Goal: Information Seeking & Learning: Learn about a topic

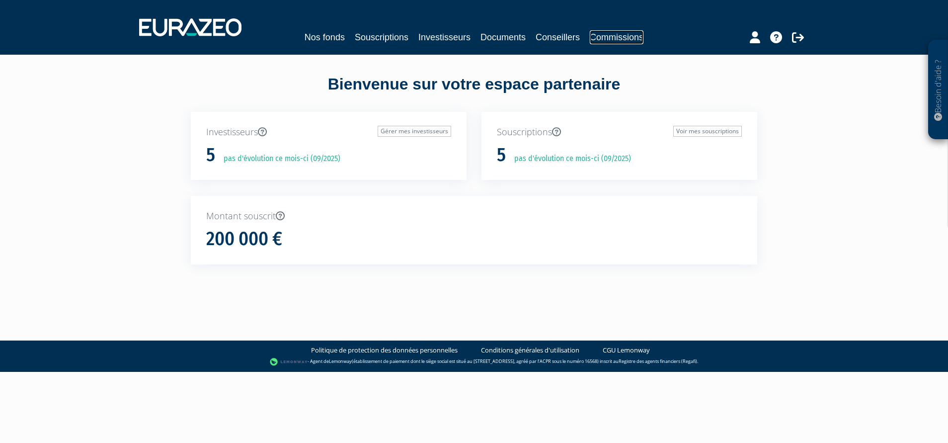
click at [636, 33] on link "Commissions" at bounding box center [617, 37] width 54 height 14
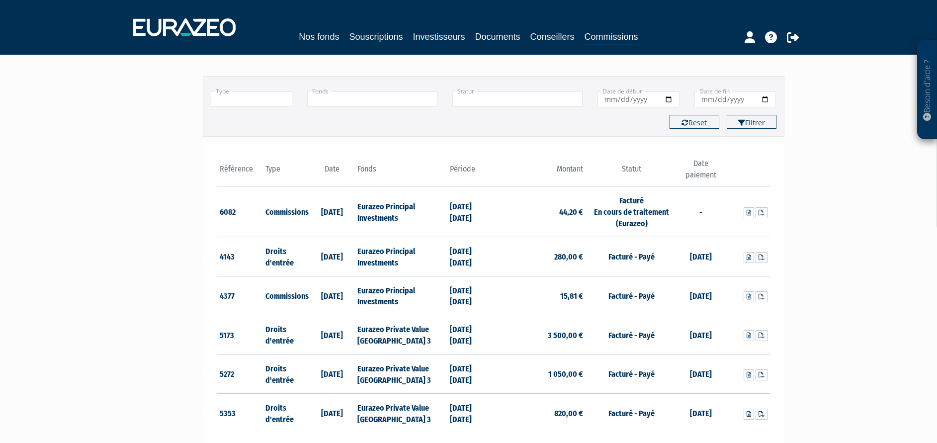
scroll to position [75, 0]
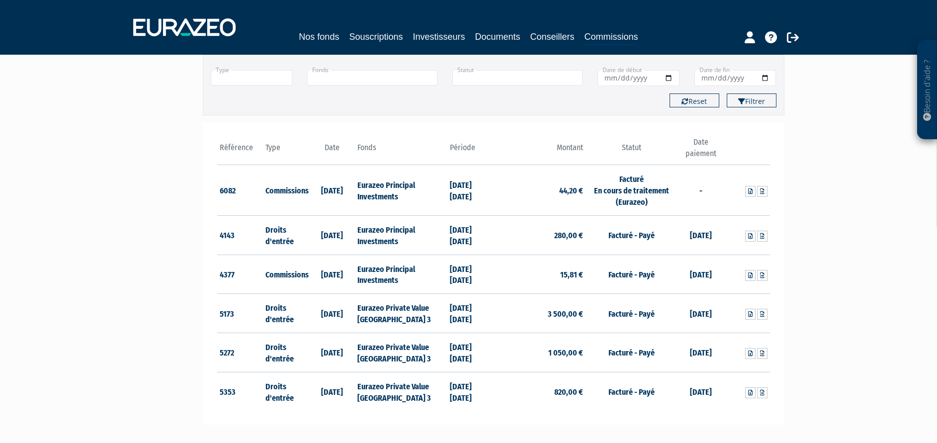
drag, startPoint x: 214, startPoint y: 188, endPoint x: 211, endPoint y: 193, distance: 6.2
click at [211, 193] on div "Référence Type Date 6082 Commissions 29/07/2025 44,20 €" at bounding box center [493, 274] width 581 height 302
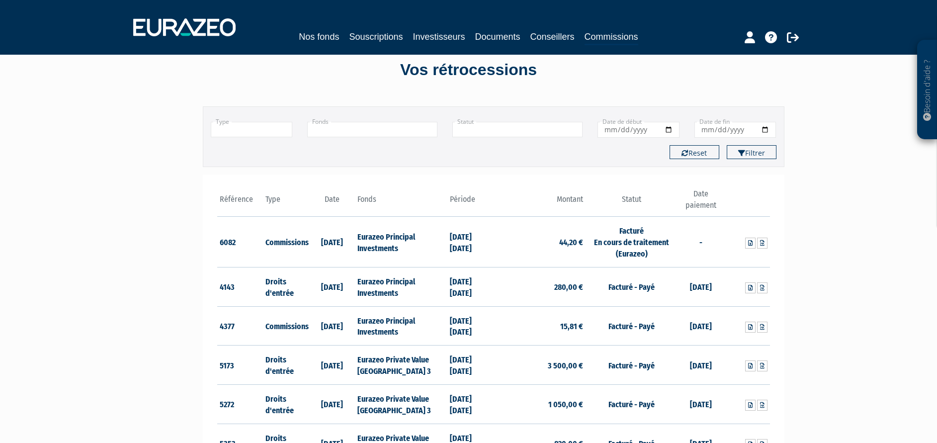
scroll to position [0, 0]
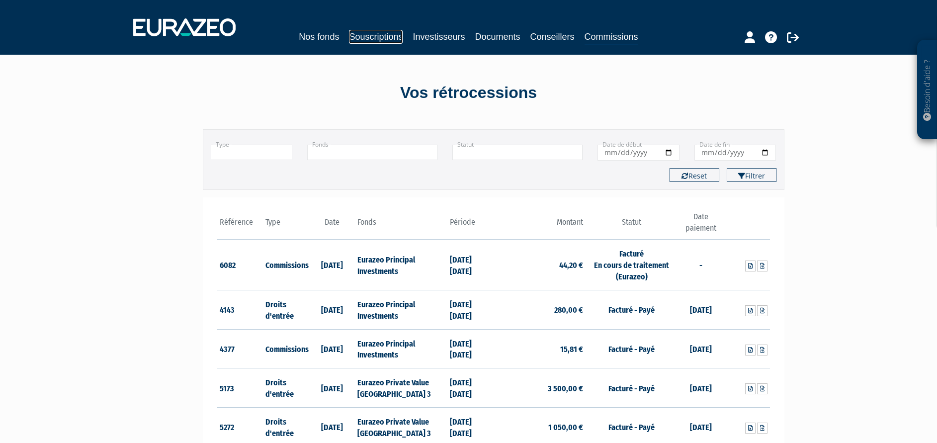
click at [374, 38] on link "Souscriptions" at bounding box center [376, 37] width 54 height 14
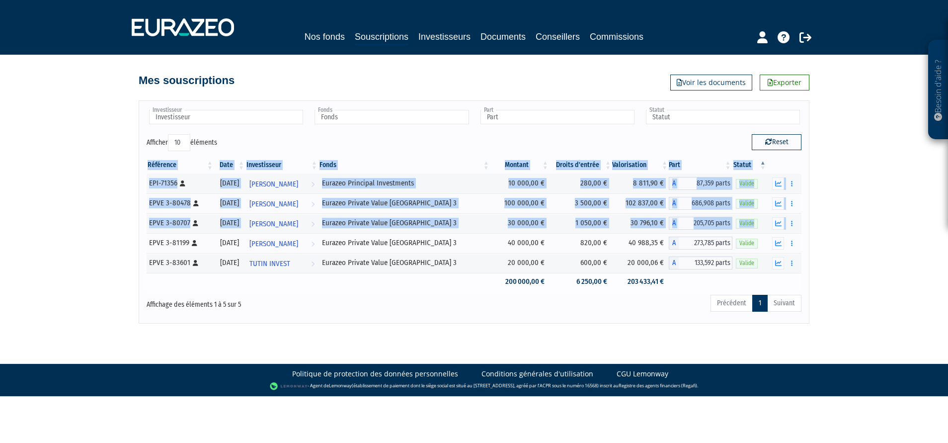
drag, startPoint x: 122, startPoint y: 219, endPoint x: 196, endPoint y: 287, distance: 100.6
click at [196, 287] on div "Besoin d'aide ? × J'ai besoin d'aide Si vous avez une question à propos du fonc…" at bounding box center [474, 161] width 948 height 323
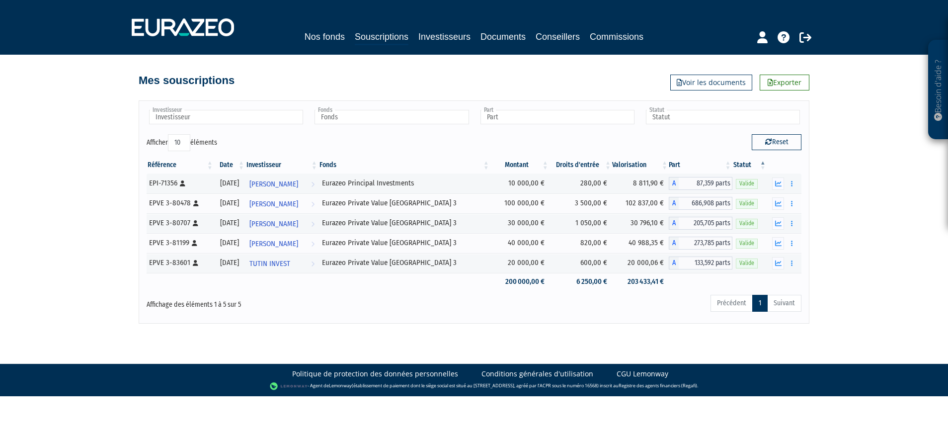
drag, startPoint x: 440, startPoint y: 318, endPoint x: 445, endPoint y: 319, distance: 5.2
click at [439, 318] on div "Investisseur Claudine Ducrocq JORDAN GAJDOS Jeremy Denoyelle TUTIN INVEST Vince…" at bounding box center [474, 211] width 671 height 223
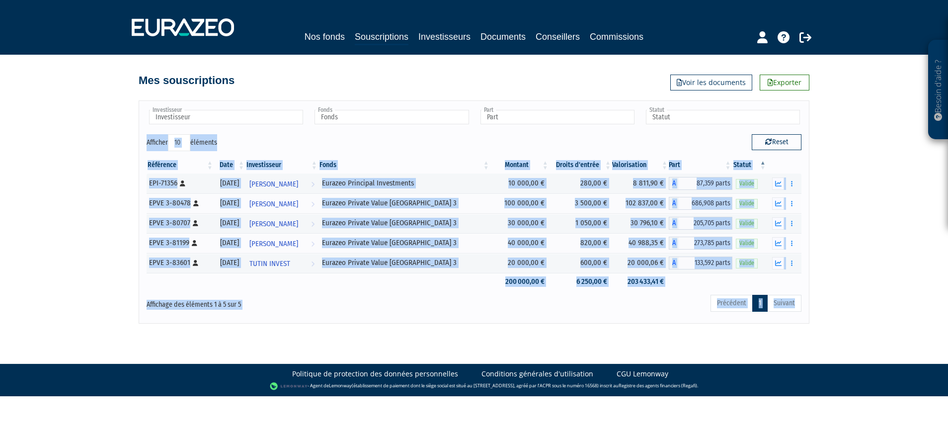
drag, startPoint x: 517, startPoint y: 298, endPoint x: -3, endPoint y: 127, distance: 547.8
click at [0, 127] on html "Besoin d'aide ? × J'ai besoin d'aide Si vous avez une question à propos du fonc…" at bounding box center [474, 198] width 948 height 396
drag, startPoint x: -3, startPoint y: 127, endPoint x: 81, endPoint y: 219, distance: 124.5
click at [80, 230] on div "Besoin d'aide ? × J'ai besoin d'aide Si vous avez une question à propos du fonc…" at bounding box center [474, 161] width 948 height 323
click at [79, 173] on div "Besoin d'aide ? × J'ai besoin d'aide Si vous avez une question à propos du fonc…" at bounding box center [474, 161] width 948 height 323
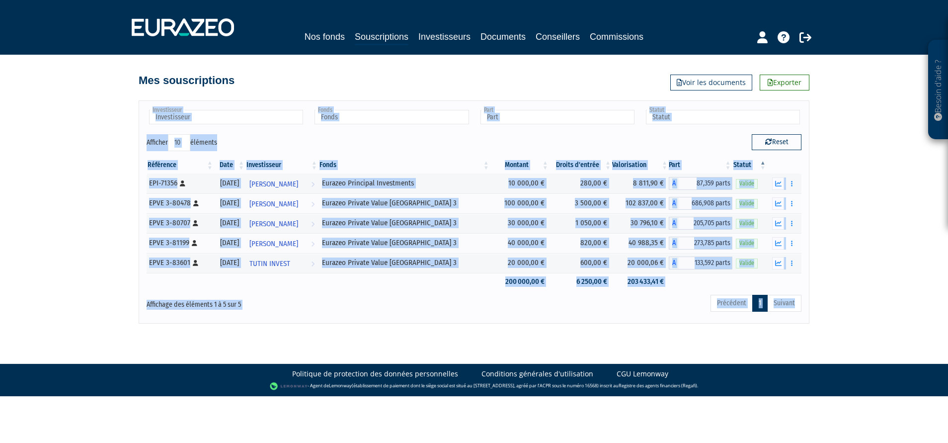
click at [80, 147] on div "Besoin d'aide ? × J'ai besoin d'aide Si vous avez une question à propos du fonc…" at bounding box center [474, 161] width 948 height 323
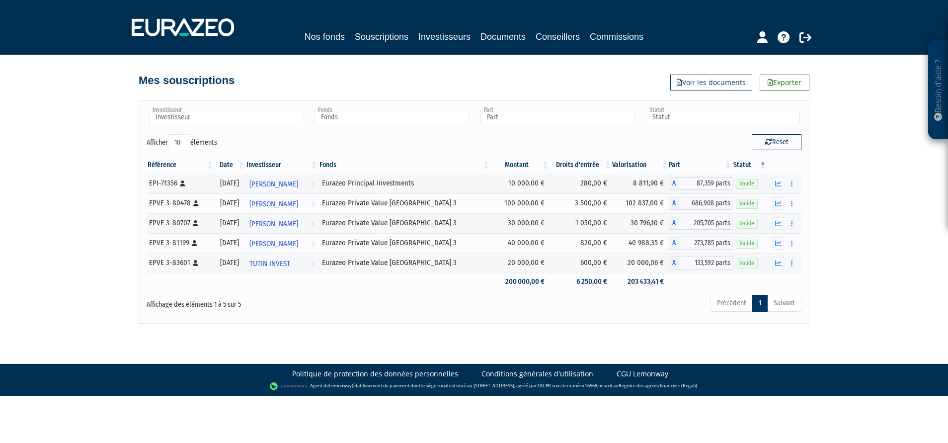
click at [518, 322] on div "Investisseur Claudine Ducrocq JORDAN GAJDOS Jeremy Denoyelle TUTIN INVEST Vince…" at bounding box center [474, 211] width 671 height 223
click at [783, 220] on button "button" at bounding box center [778, 223] width 12 height 12
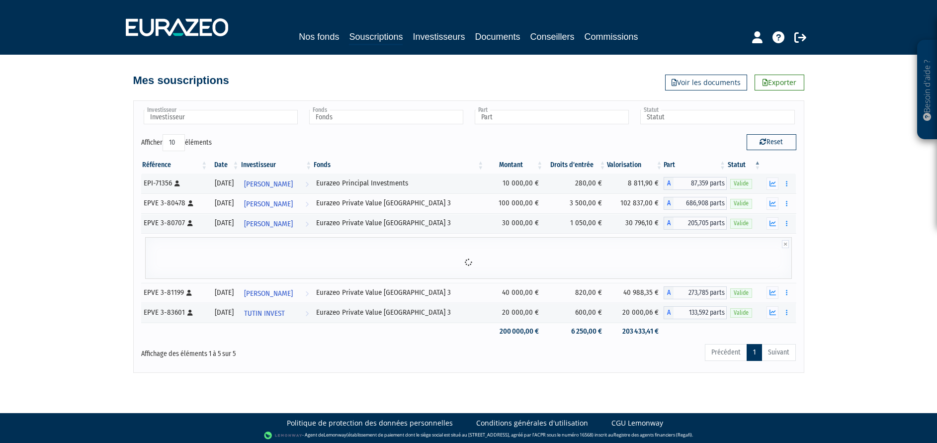
click at [877, 221] on div "Besoin d'aide ? × J'ai besoin d'aide Si vous avez une question à propos du fonc…" at bounding box center [468, 186] width 937 height 373
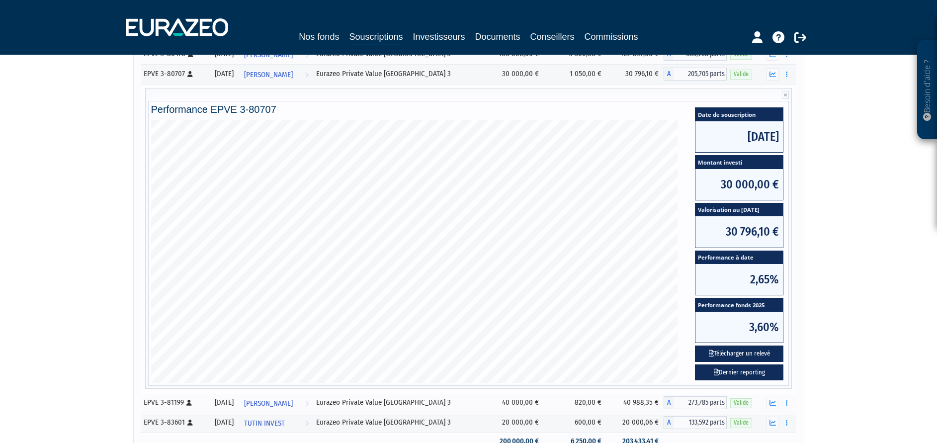
scroll to position [224, 0]
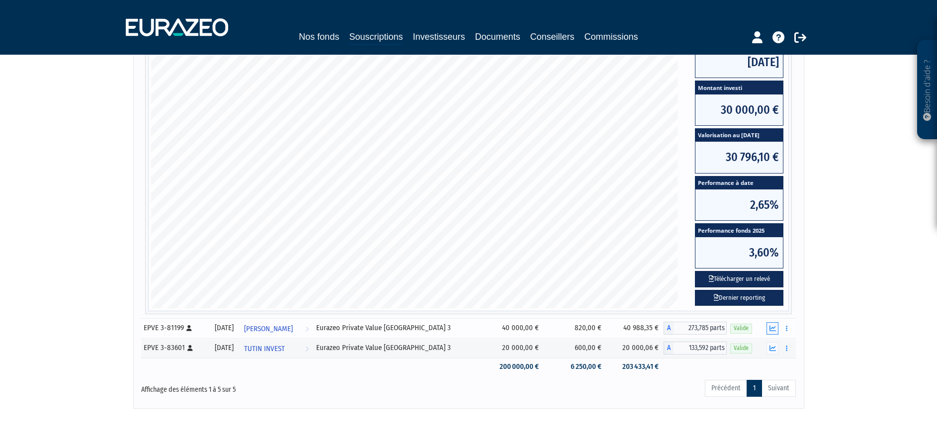
click at [774, 326] on icon "button" at bounding box center [772, 328] width 6 height 6
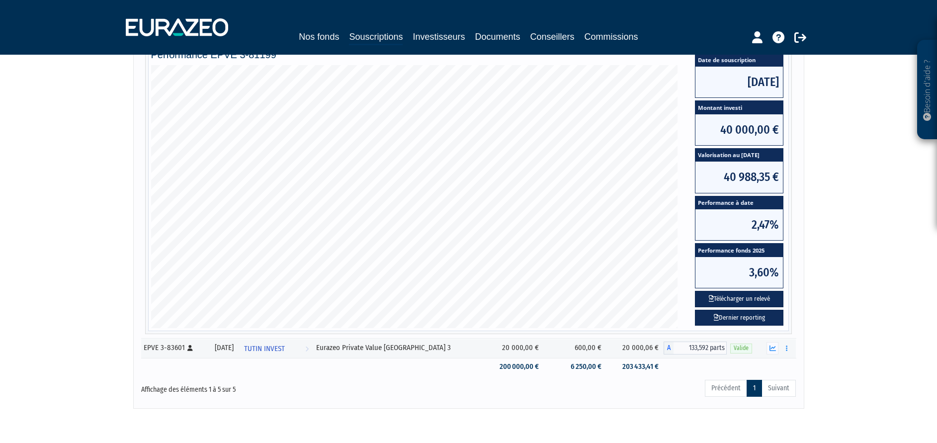
click at [862, 288] on div "Besoin d'aide ? × J'ai besoin d'aide Si vous avez une question à propos du fonc…" at bounding box center [468, 92] width 937 height 632
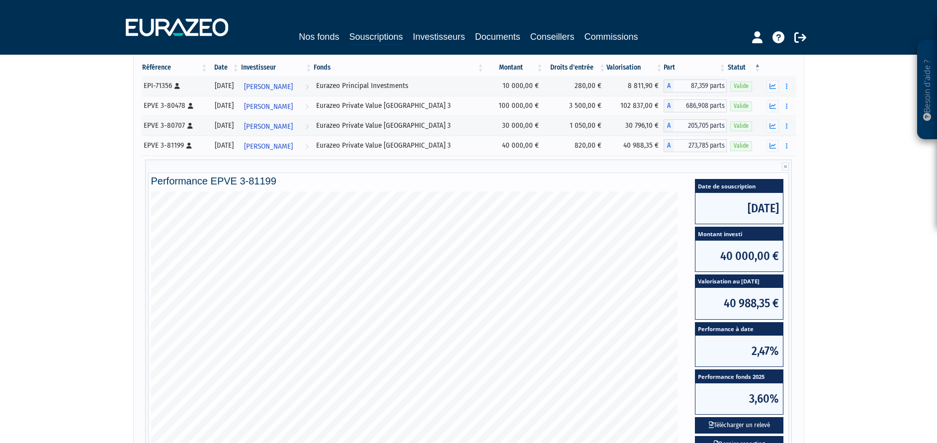
scroll to position [75, 0]
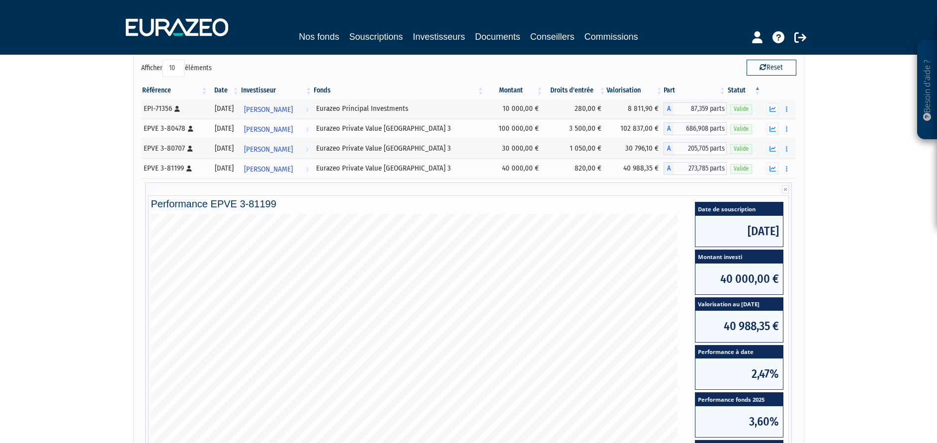
click at [848, 261] on div "Besoin d'aide ? × J'ai besoin d'aide Si vous avez une question à propos du fonc…" at bounding box center [468, 241] width 937 height 632
click at [840, 243] on div "Besoin d'aide ? × J'ai besoin d'aide Si vous avez une question à propos du fonc…" at bounding box center [468, 241] width 937 height 632
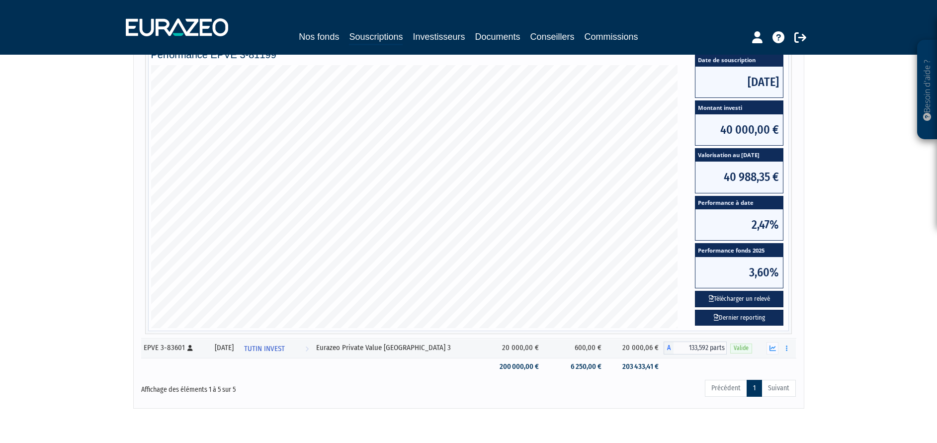
drag, startPoint x: 812, startPoint y: 221, endPoint x: 808, endPoint y: 235, distance: 14.9
click at [808, 234] on div "Besoin d'aide ? × J'ai besoin d'aide Si vous avez une question à propos du fonc…" at bounding box center [468, 92] width 937 height 632
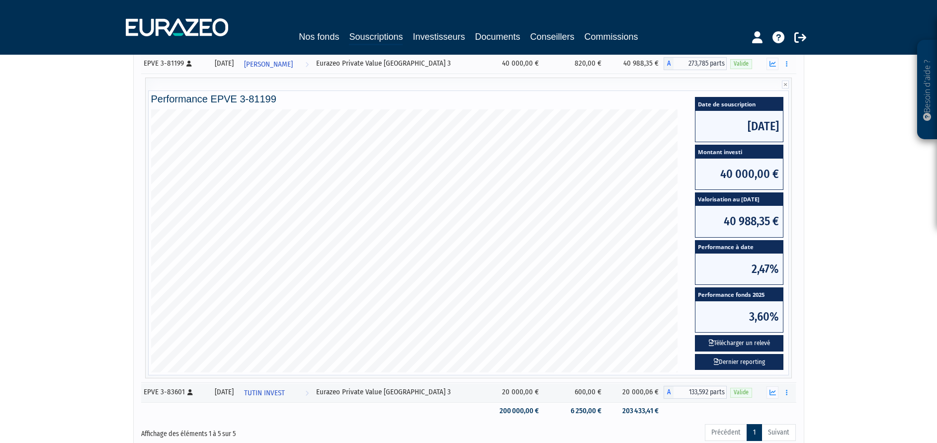
scroll to position [149, 0]
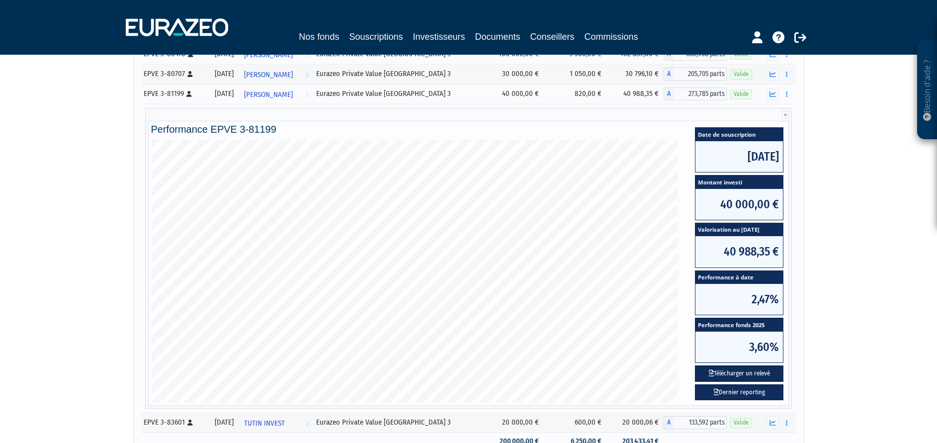
click at [845, 249] on div "Besoin d'aide ? × J'ai besoin d'aide Si vous avez une question à propos du fonc…" at bounding box center [468, 167] width 937 height 632
drag, startPoint x: 826, startPoint y: 221, endPoint x: 826, endPoint y: 305, distance: 84.0
click at [831, 291] on div "Besoin d'aide ? × J'ai besoin d'aide Si vous avez une question à propos du fonc…" at bounding box center [468, 167] width 937 height 632
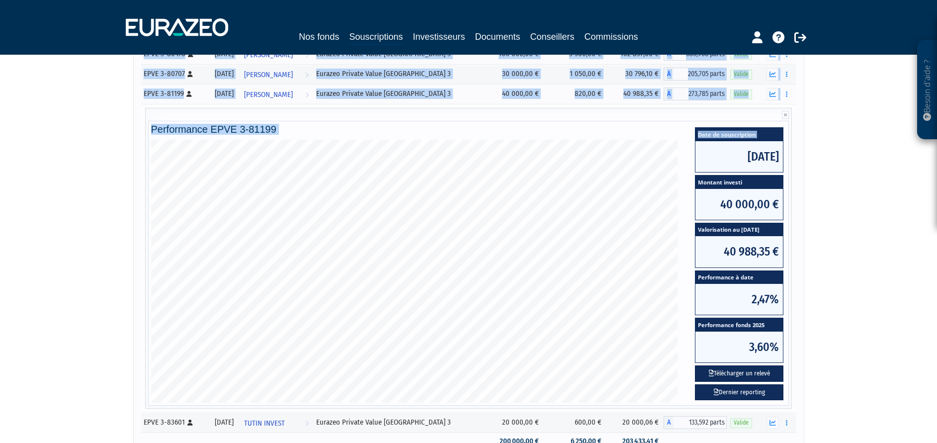
drag, startPoint x: 821, startPoint y: 304, endPoint x: 650, endPoint y: 137, distance: 238.2
click at [650, 137] on div "Besoin d'aide ? × J'ai besoin d'aide Si vous avez une question à propos du fonc…" at bounding box center [468, 167] width 937 height 632
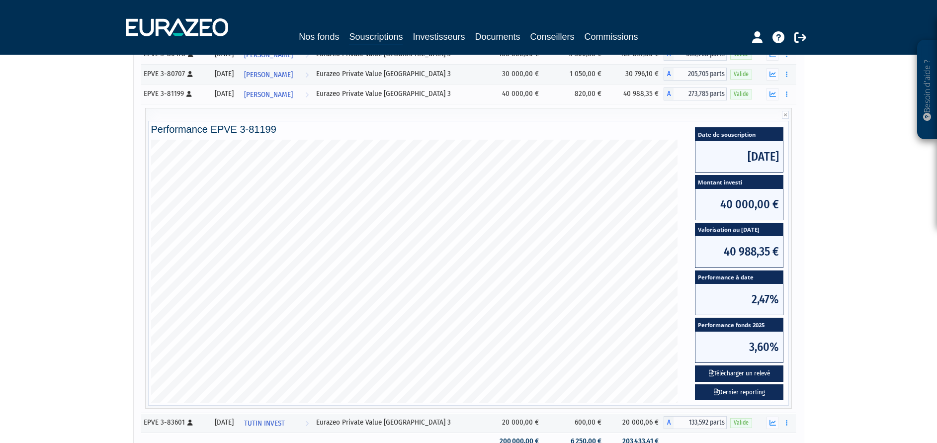
click at [118, 197] on div "Besoin d'aide ? × J'ai besoin d'aide Si vous avez une question à propos du fonc…" at bounding box center [468, 167] width 937 height 632
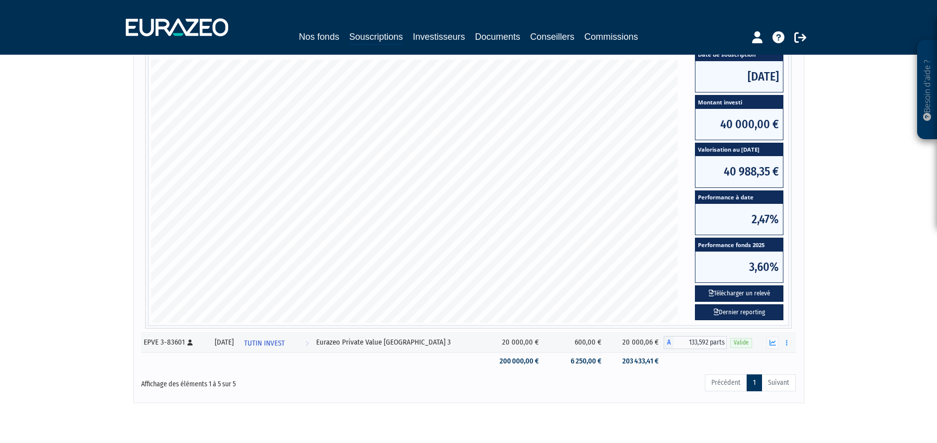
scroll to position [262, 0]
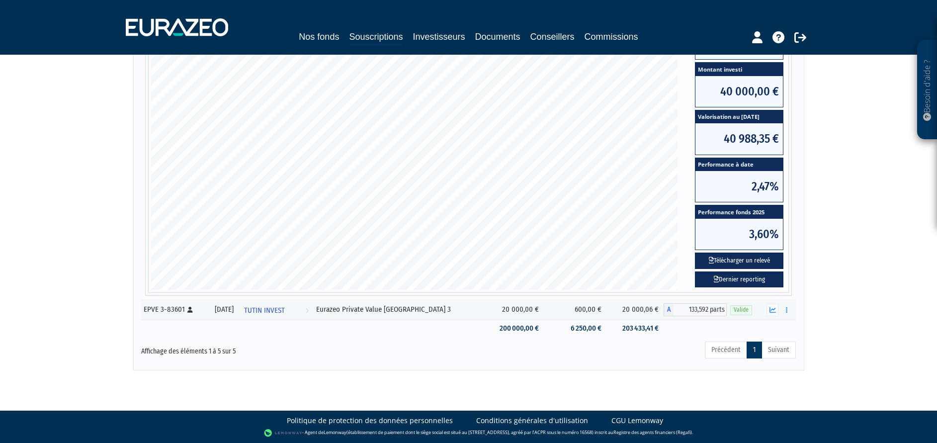
click at [117, 192] on div "Besoin d'aide ? × J'ai besoin d'aide Si vous avez une question à propos du fonc…" at bounding box center [468, 54] width 937 height 632
drag, startPoint x: 117, startPoint y: 209, endPoint x: 117, endPoint y: 214, distance: 5.5
click at [117, 213] on div "Besoin d'aide ? × J'ai besoin d'aide Si vous avez une question à propos du fonc…" at bounding box center [468, 54] width 937 height 632
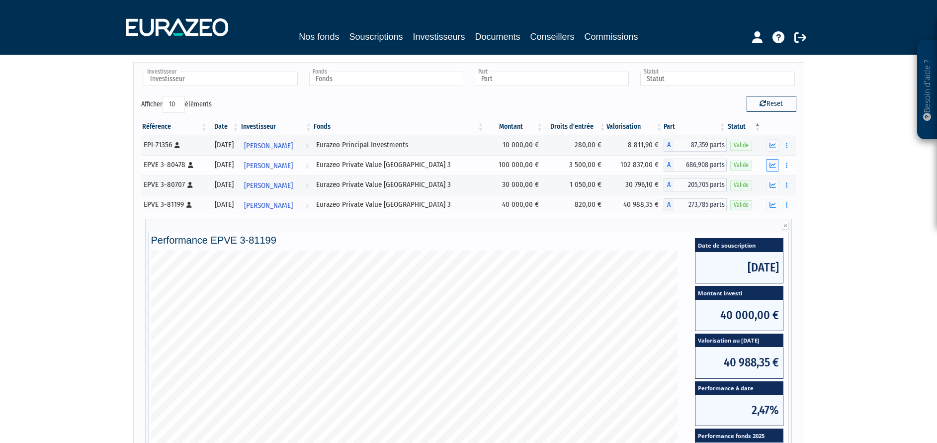
click at [773, 164] on icon "button" at bounding box center [772, 165] width 6 height 6
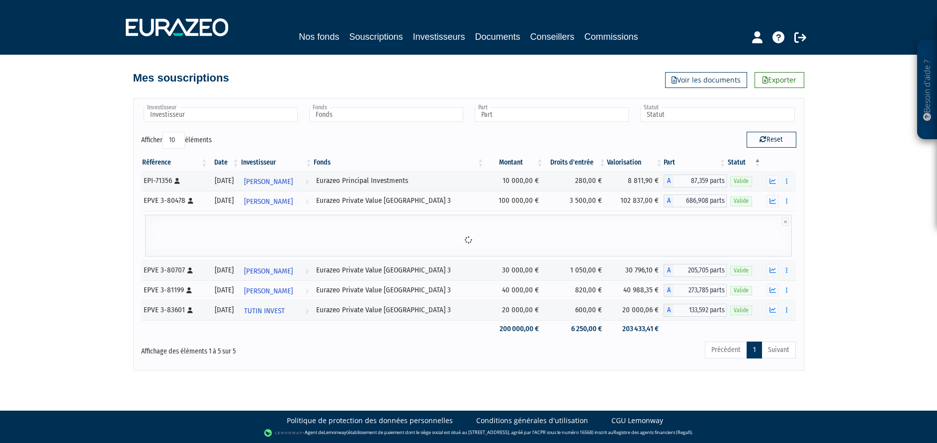
click at [843, 188] on div "Besoin d'aide ? × J'ai besoin d'aide Si vous avez une question à propos du fonc…" at bounding box center [468, 184] width 937 height 373
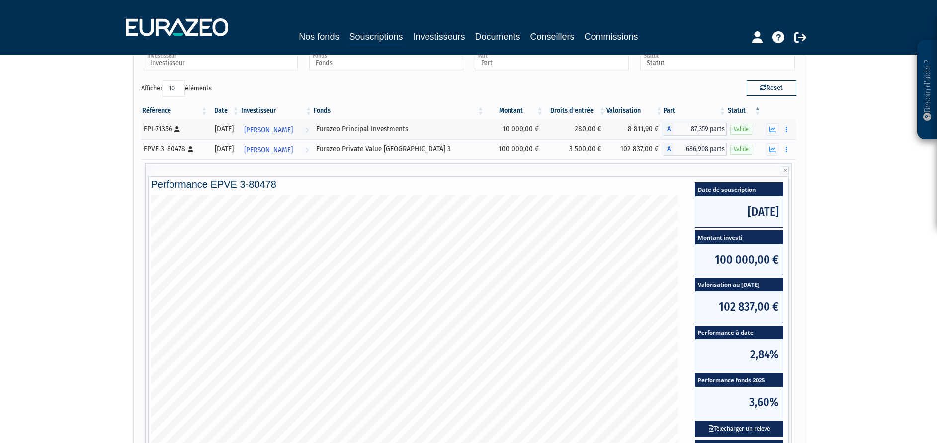
scroll to position [77, 0]
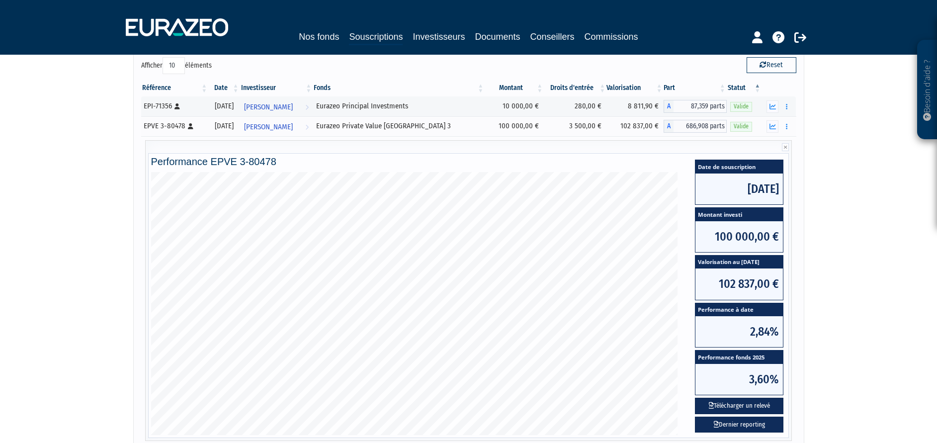
click at [856, 278] on div "Besoin d'aide ? × J'ai besoin d'aide Si vous avez une question à propos du fonc…" at bounding box center [468, 239] width 937 height 632
click at [851, 288] on div "Besoin d'aide ? × J'ai besoin d'aide Si vous avez une question à propos du fonc…" at bounding box center [468, 239] width 937 height 632
click at [847, 283] on div "Besoin d'aide ? × J'ai besoin d'aide Si vous avez une question à propos du fonc…" at bounding box center [468, 239] width 937 height 632
drag, startPoint x: 847, startPoint y: 282, endPoint x: 847, endPoint y: 289, distance: 6.5
click at [847, 289] on div "Besoin d'aide ? × J'ai besoin d'aide Si vous avez une question à propos du fonc…" at bounding box center [468, 239] width 937 height 632
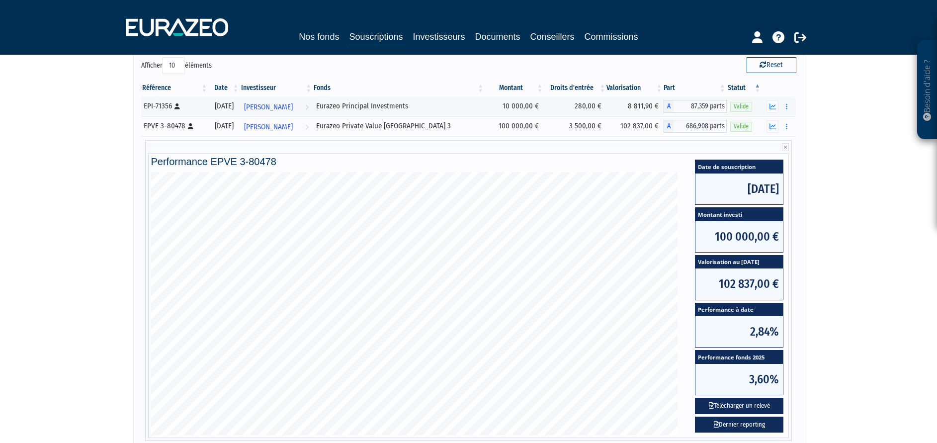
click at [841, 275] on div "Besoin d'aide ? × J'ai besoin d'aide Si vous avez une question à propos du fonc…" at bounding box center [468, 239] width 937 height 632
drag, startPoint x: 830, startPoint y: 272, endPoint x: 828, endPoint y: 289, distance: 17.5
click at [829, 289] on div "Besoin d'aide ? × J'ai besoin d'aide Si vous avez une question à propos du fonc…" at bounding box center [468, 239] width 937 height 632
drag, startPoint x: 820, startPoint y: 255, endPoint x: 813, endPoint y: 289, distance: 34.1
click at [813, 289] on div "Besoin d'aide ? × J'ai besoin d'aide Si vous avez une question à propos du fonc…" at bounding box center [468, 239] width 937 height 632
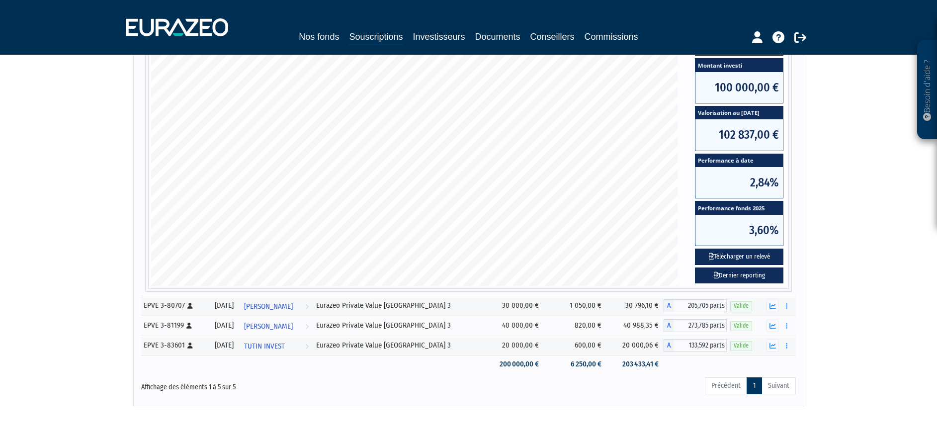
drag, startPoint x: 814, startPoint y: 297, endPoint x: 818, endPoint y: 310, distance: 13.0
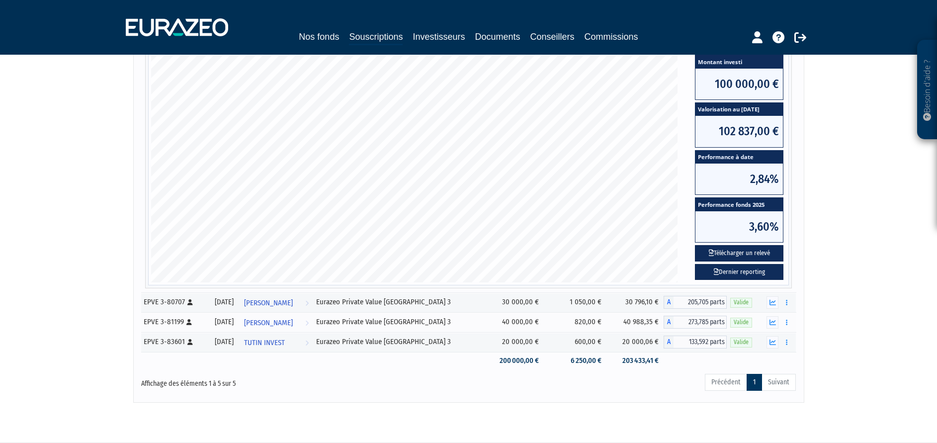
drag, startPoint x: 824, startPoint y: 235, endPoint x: 824, endPoint y: 245, distance: 10.9
click at [824, 245] on div "Besoin d'aide ? × J'ai besoin d'aide Si vous avez une question à propos du fonc…" at bounding box center [468, 86] width 937 height 632
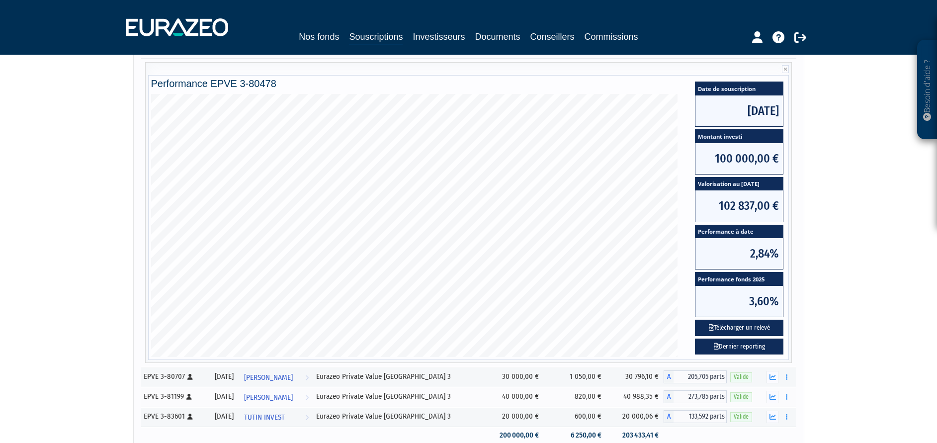
click at [823, 240] on div "Besoin d'aide ? × J'ai besoin d'aide Si vous avez une question à propos du fonc…" at bounding box center [468, 161] width 937 height 632
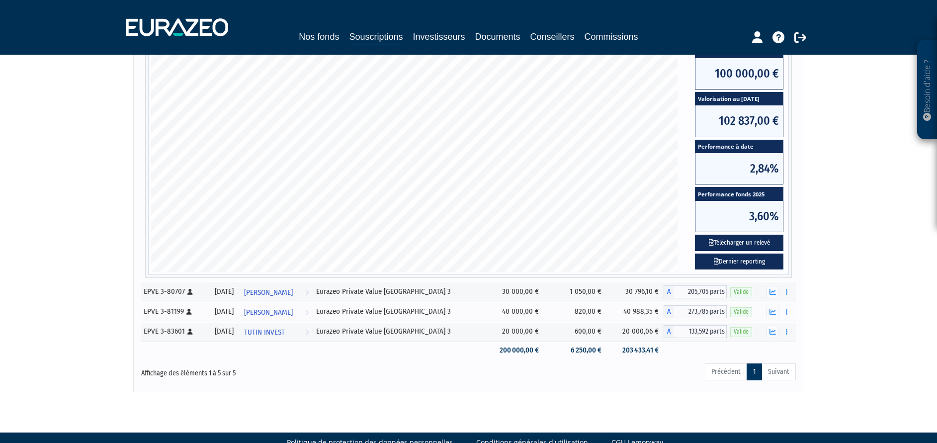
scroll to position [262, 0]
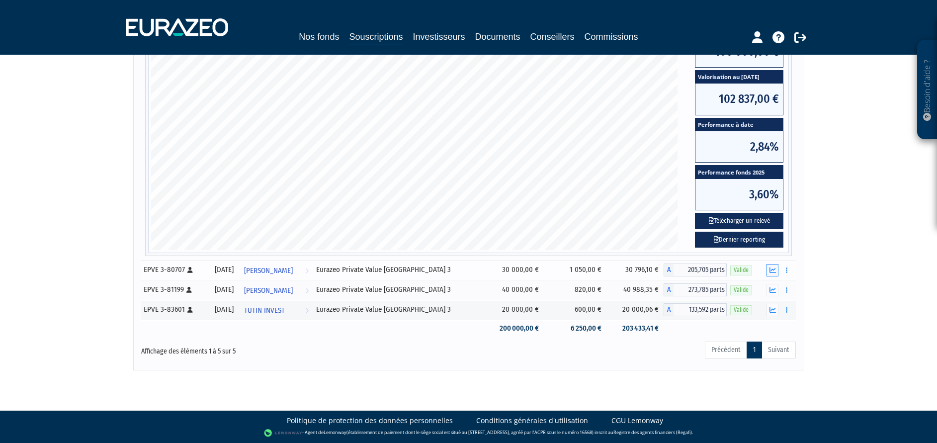
click at [775, 270] on icon "button" at bounding box center [772, 270] width 6 height 6
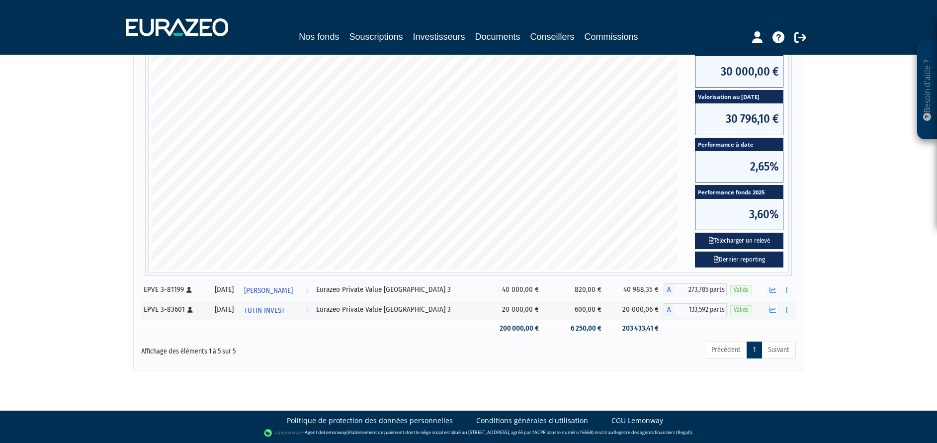
scroll to position [0, 0]
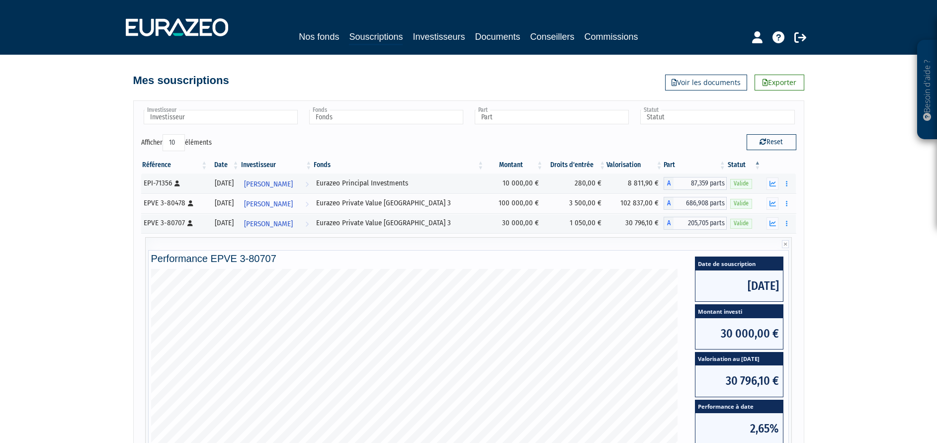
click at [811, 266] on div "Besoin d'aide ? × J'ai besoin d'aide Si vous avez une question à propos du fonc…" at bounding box center [468, 316] width 937 height 632
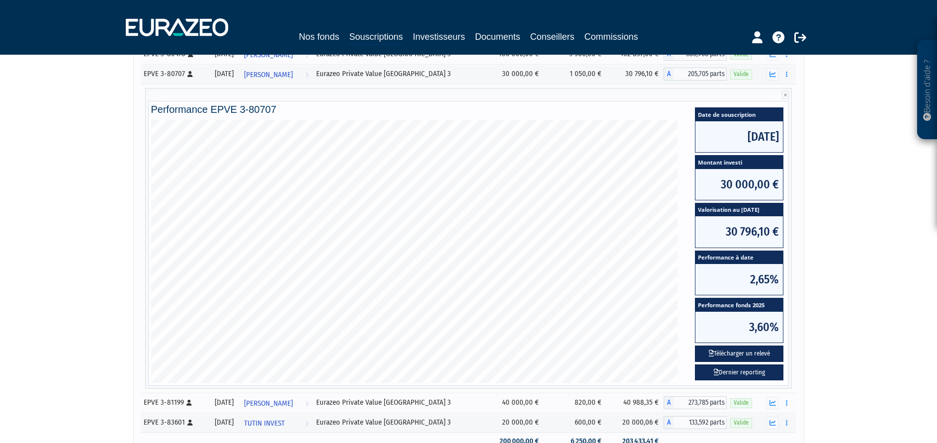
click at [819, 281] on div "Besoin d'aide ? × J'ai besoin d'aide Si vous avez une question à propos du fonc…" at bounding box center [468, 167] width 937 height 632
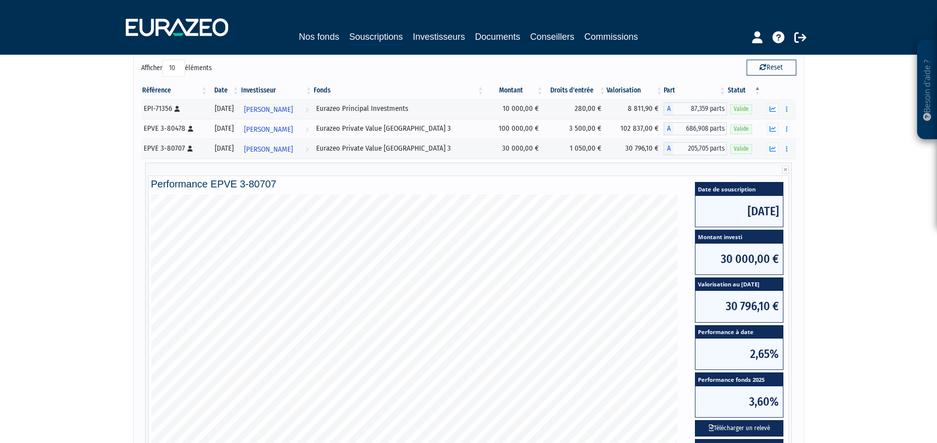
click at [809, 253] on div "Besoin d'aide ? × J'ai besoin d'aide Si vous avez une question à propos du fonc…" at bounding box center [468, 241] width 937 height 632
click at [812, 281] on div "Besoin d'aide ? × J'ai besoin d'aide Si vous avez une question à propos du fonc…" at bounding box center [468, 241] width 937 height 632
click at [770, 110] on icon "button" at bounding box center [772, 109] width 6 height 6
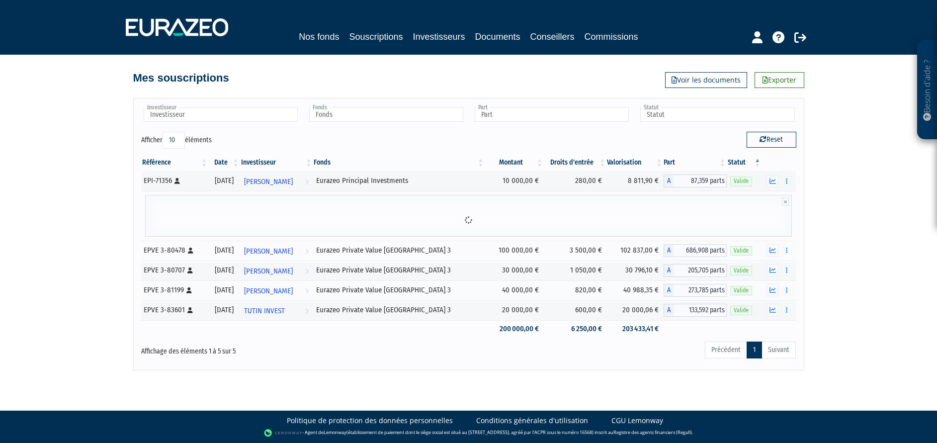
click at [849, 187] on div "Besoin d'aide ? × J'ai besoin d'aide Si vous avez une question à propos du fonc…" at bounding box center [468, 184] width 937 height 373
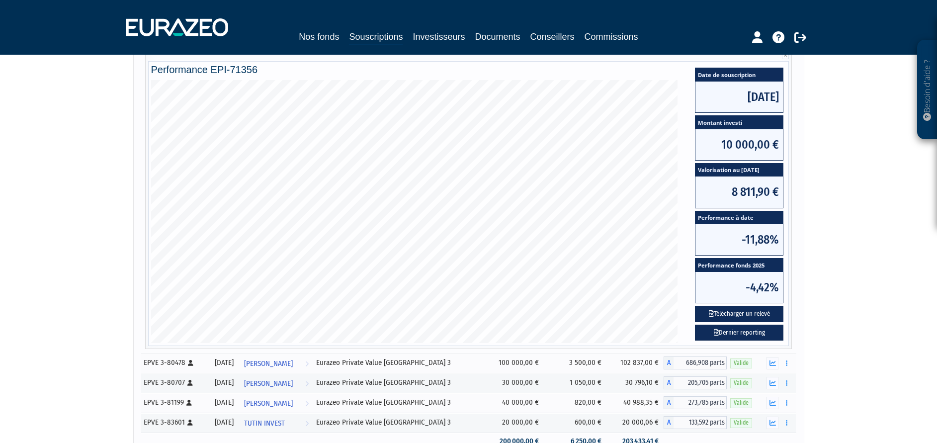
click at [848, 283] on div "Besoin d'aide ? × J'ai besoin d'aide Si vous avez une question à propos du fonc…" at bounding box center [468, 167] width 937 height 632
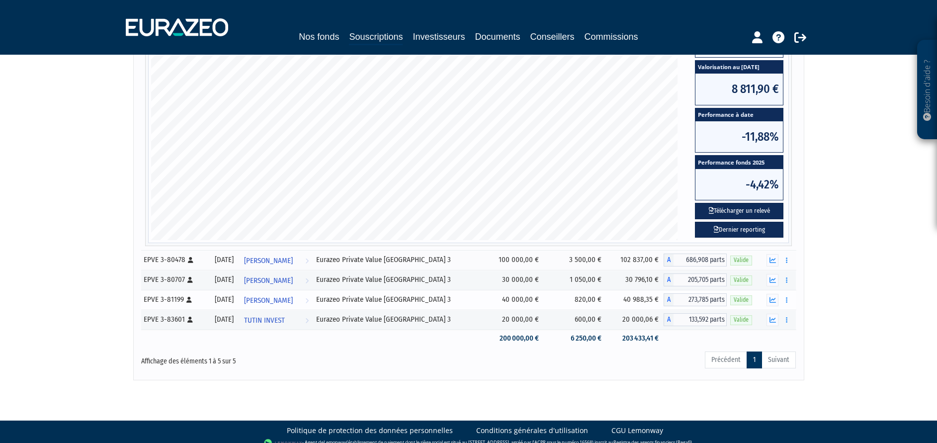
scroll to position [262, 0]
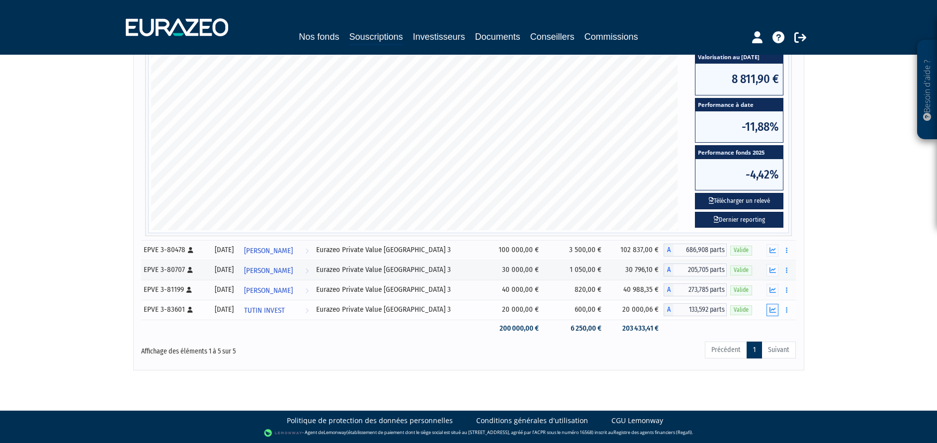
click at [774, 311] on icon "button" at bounding box center [772, 310] width 6 height 6
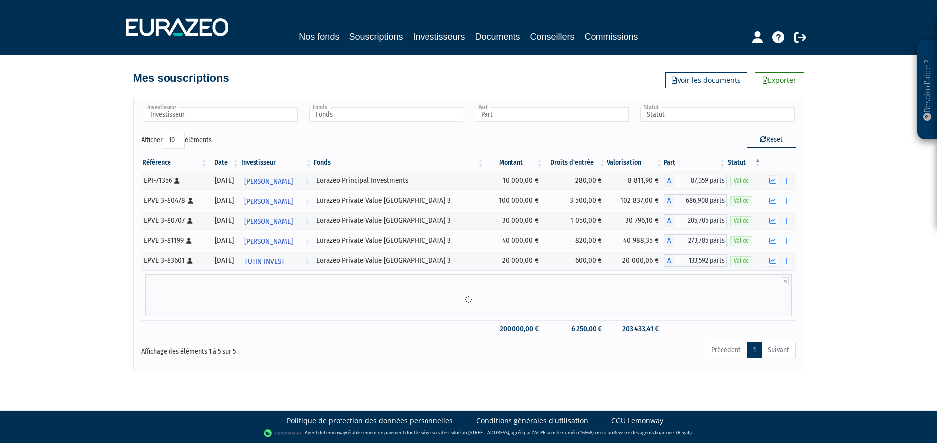
scroll to position [0, 0]
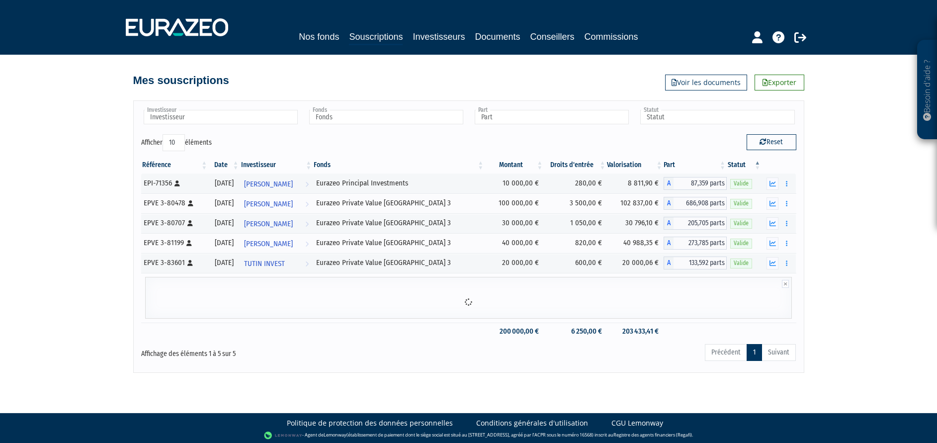
click at [833, 313] on div "Besoin d'aide ? × J'ai besoin d'aide Si vous avez une question à propos du fonc…" at bounding box center [468, 186] width 937 height 373
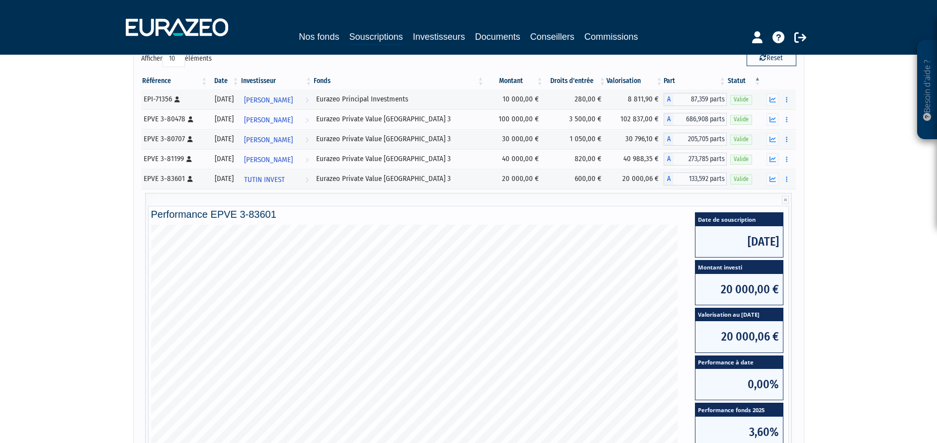
scroll to position [149, 0]
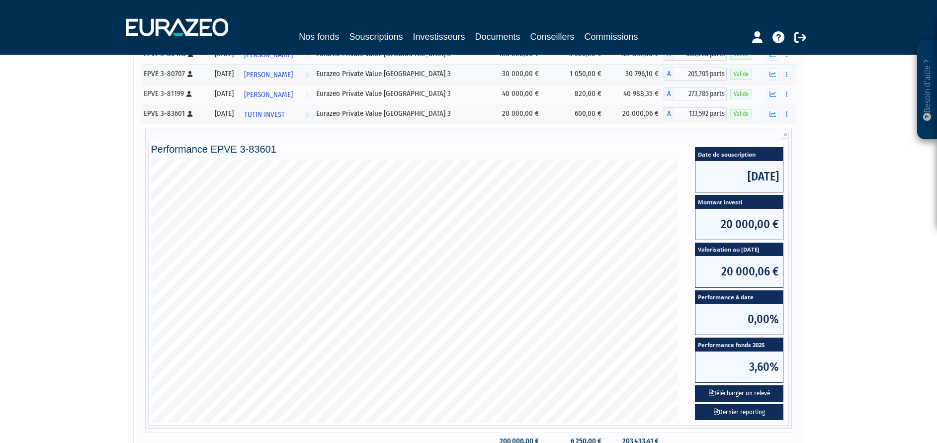
drag, startPoint x: 828, startPoint y: 313, endPoint x: 828, endPoint y: 330, distance: 16.9
click at [827, 332] on div "Besoin d'aide ? × J'ai besoin d'aide Si vous avez une question à propos du fonc…" at bounding box center [468, 167] width 937 height 632
drag, startPoint x: 832, startPoint y: 277, endPoint x: 828, endPoint y: 284, distance: 7.8
click at [828, 284] on div "Besoin d'aide ? × J'ai besoin d'aide Si vous avez une question à propos du fonc…" at bounding box center [468, 167] width 937 height 632
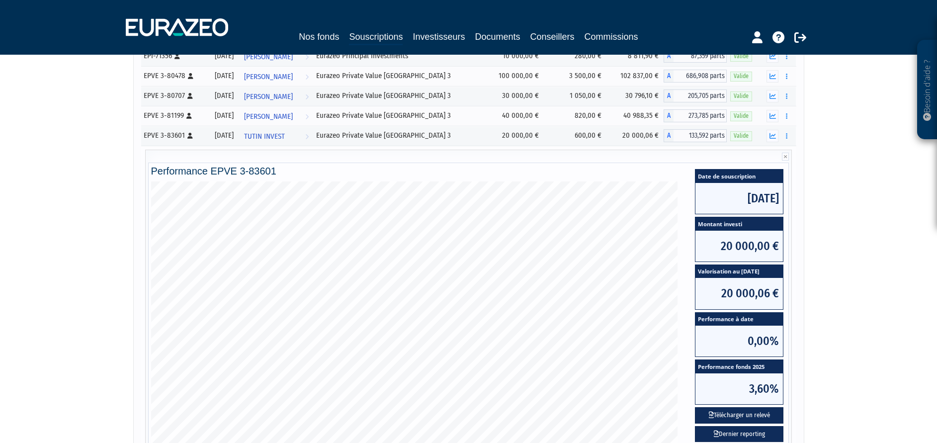
scroll to position [75, 0]
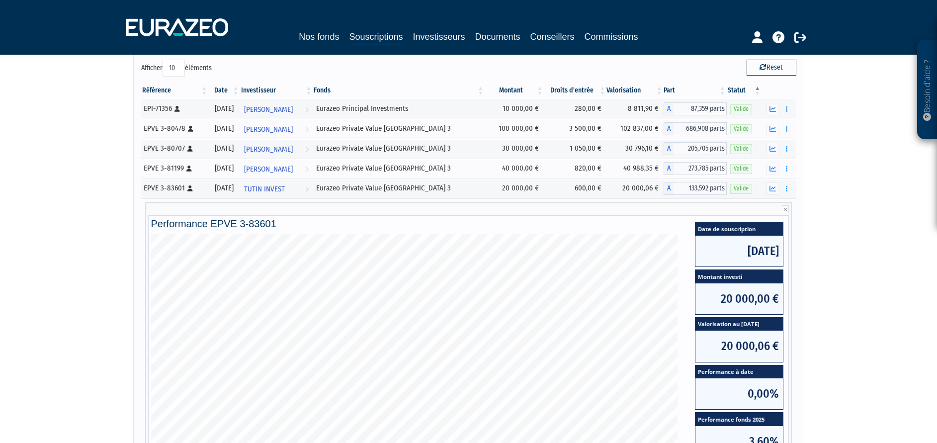
click at [798, 207] on div "Référence Date Investisseur Fonds Montant Droits d'entrée Valorisation Part Sta…" at bounding box center [469, 303] width 670 height 448
click at [775, 171] on icon "button" at bounding box center [772, 168] width 6 height 6
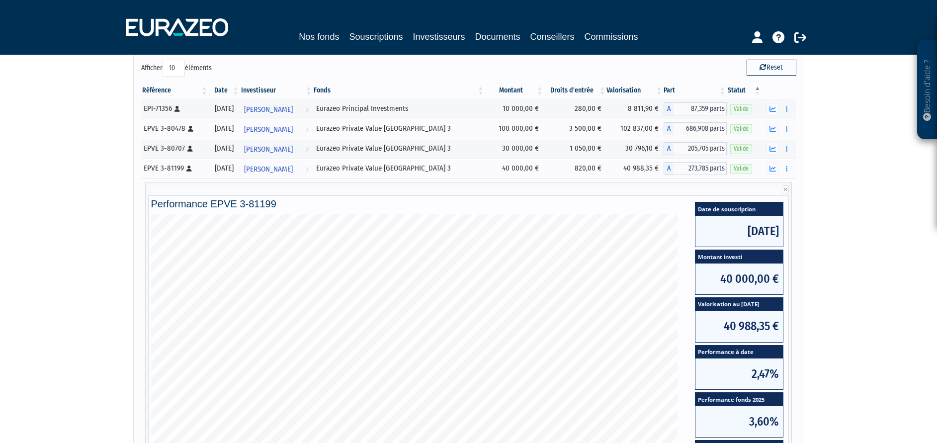
click at [822, 197] on div "Besoin d'aide ? × J'ai besoin d'aide Si vous avez une question à propos du fonc…" at bounding box center [468, 241] width 937 height 632
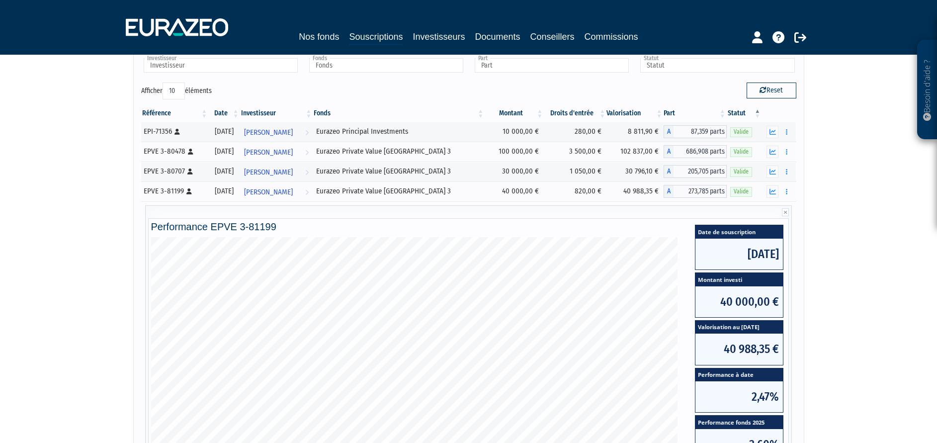
scroll to position [149, 0]
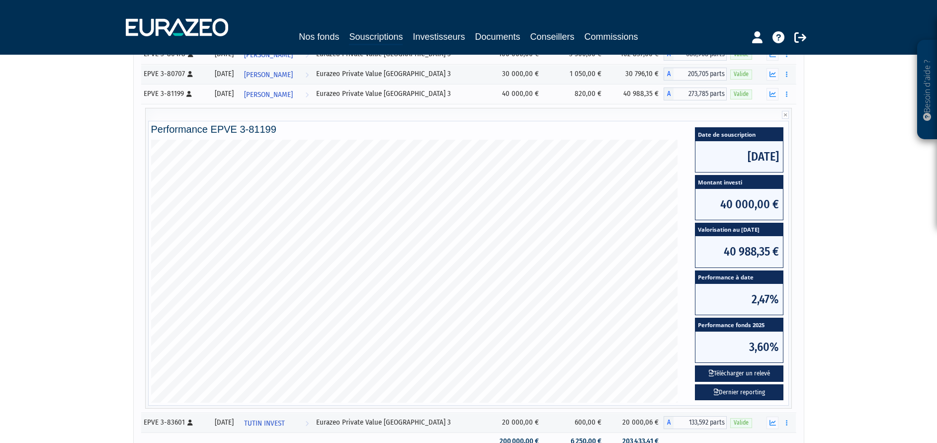
click at [830, 238] on div "Besoin d'aide ? × J'ai besoin d'aide Si vous avez une question à propos du fonc…" at bounding box center [468, 167] width 937 height 632
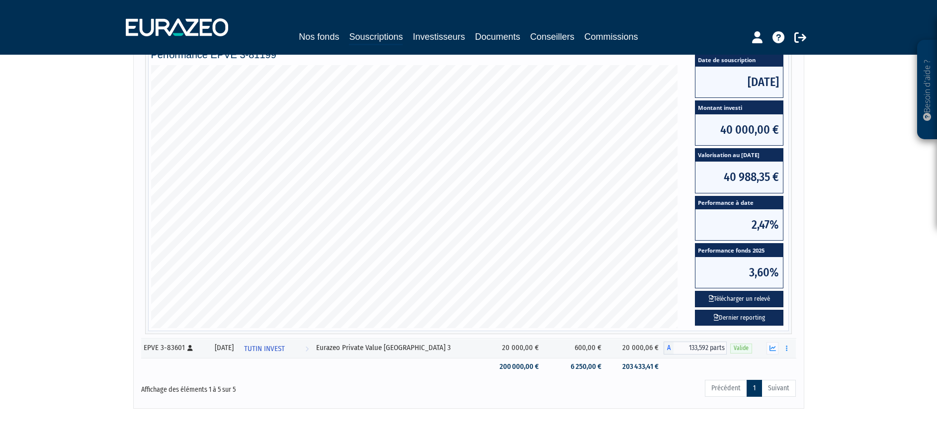
drag, startPoint x: 828, startPoint y: 246, endPoint x: 836, endPoint y: 265, distance: 20.0
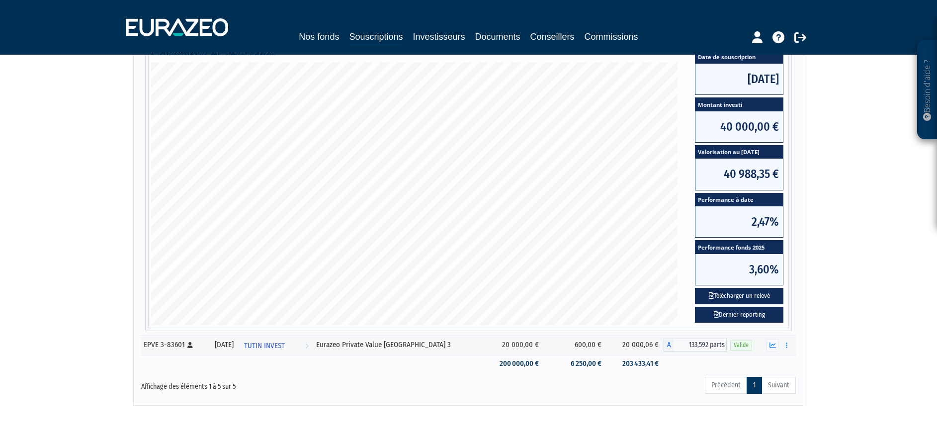
drag, startPoint x: 837, startPoint y: 266, endPoint x: 839, endPoint y: 275, distance: 9.6
click at [839, 275] on div "Besoin d'aide ? × J'ai besoin d'aide Si vous avez une question à propos du fonc…" at bounding box center [468, 89] width 937 height 632
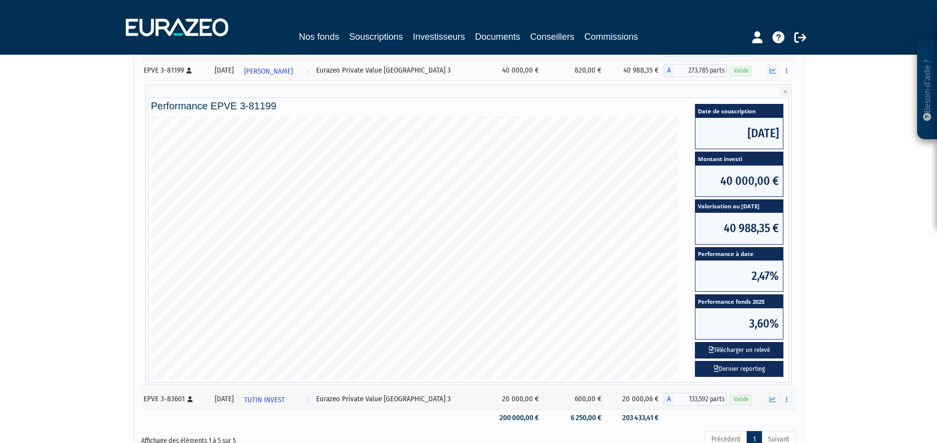
scroll to position [152, 0]
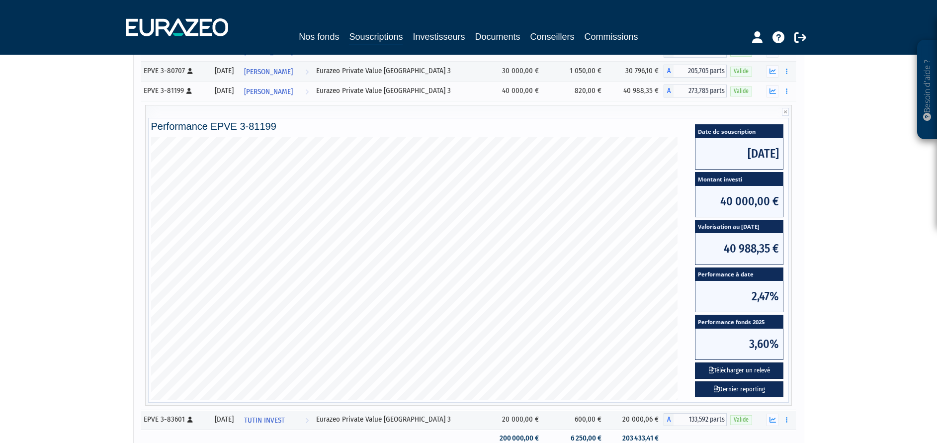
drag, startPoint x: 830, startPoint y: 240, endPoint x: 832, endPoint y: 253, distance: 13.5
click at [832, 253] on div "Besoin d'aide ? × J'ai besoin d'aide Si vous avez une question à propos du fonc…" at bounding box center [468, 164] width 937 height 632
drag, startPoint x: 810, startPoint y: 308, endPoint x: 0, endPoint y: 76, distance: 842.9
click at [0, 76] on html "Besoin d'aide ? × J'ai besoin d'aide Si vous avez une question à propos du fonc…" at bounding box center [468, 200] width 937 height 705
drag, startPoint x: 25, startPoint y: 170, endPoint x: 24, endPoint y: 160, distance: 10.0
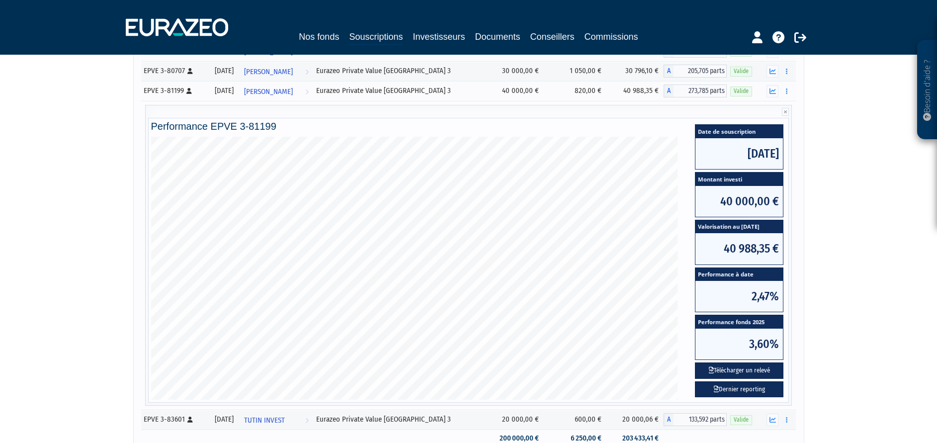
click at [24, 170] on div "Besoin d'aide ? × J'ai besoin d'aide Si vous avez une question à propos du fonc…" at bounding box center [468, 164] width 937 height 632
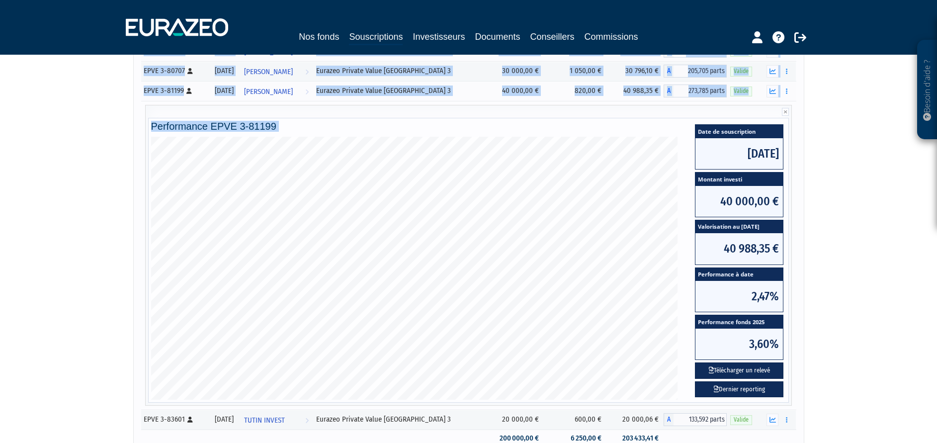
drag, startPoint x: 131, startPoint y: 128, endPoint x: 947, endPoint y: 386, distance: 855.9
click at [895, 356] on div "Besoin d'aide ? × J'ai besoin d'aide Si vous avez une question à propos du fonc…" at bounding box center [468, 164] width 937 height 632
click at [235, 171] on div "Besoin d'aide ? × J'ai besoin d'aide Si vous avez une question à propos du fonc…" at bounding box center [468, 164] width 937 height 632
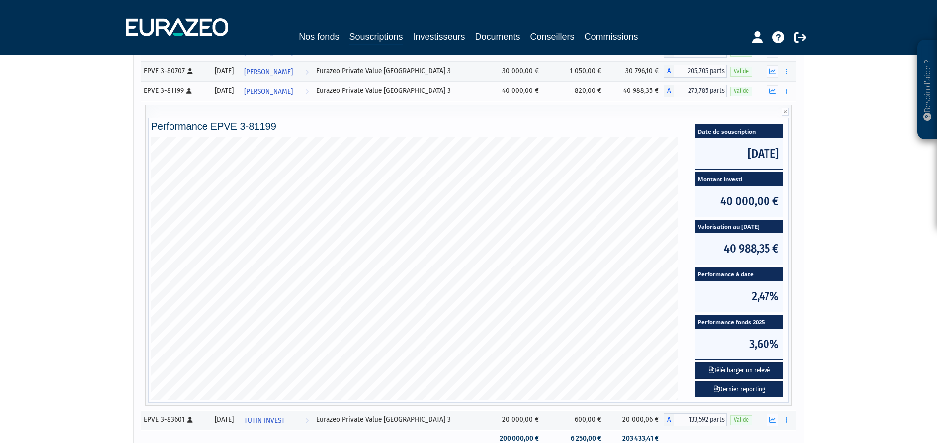
drag, startPoint x: 696, startPoint y: 312, endPoint x: 81, endPoint y: 186, distance: 626.8
click at [81, 186] on div "Besoin d'aide ? × J'ai besoin d'aide Si vous avez une question à propos du fonc…" at bounding box center [468, 164] width 937 height 632
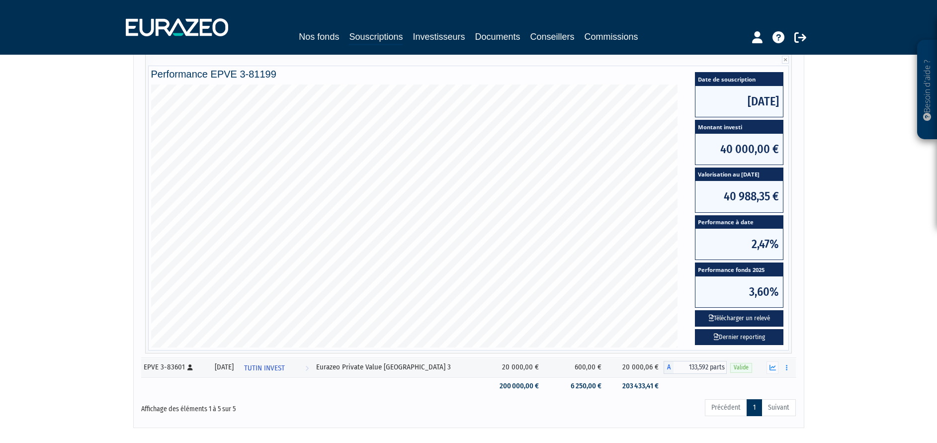
scroll to position [227, 0]
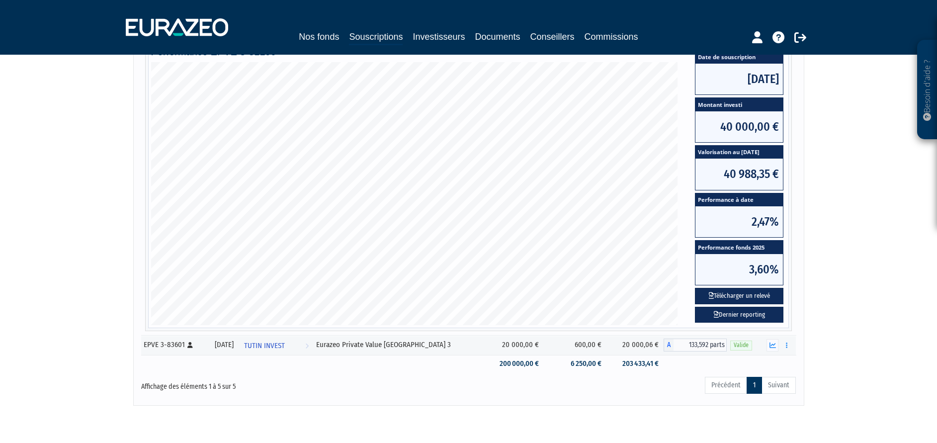
click at [78, 171] on div "Besoin d'aide ? × J'ai besoin d'aide Si vous avez une question à propos du fonc…" at bounding box center [468, 89] width 937 height 632
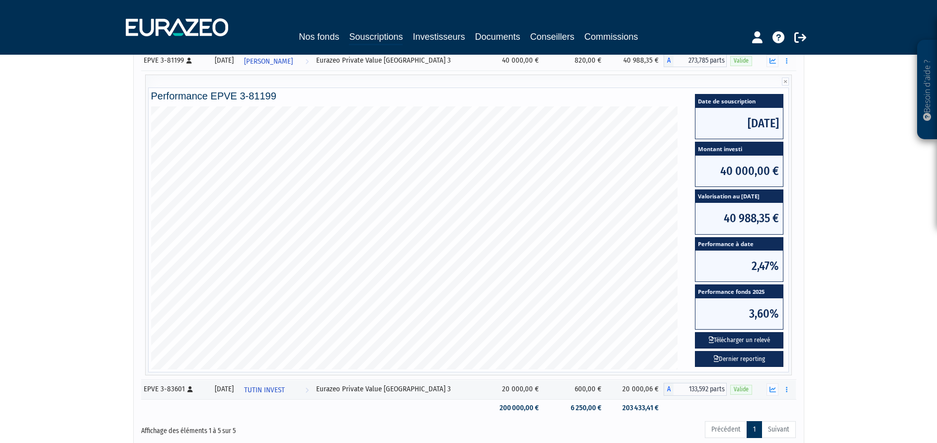
scroll to position [152, 0]
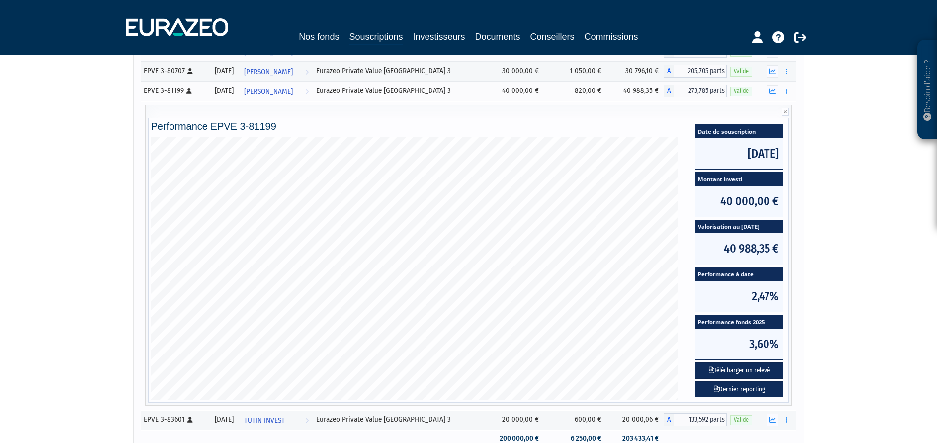
click at [75, 170] on div "Besoin d'aide ? × J'ai besoin d'aide Si vous avez une question à propos du fonc…" at bounding box center [468, 164] width 937 height 632
click at [548, 110] on div "Performance EPVE 3-81199 Date de souscription 20/05/2025 Montant investi 40 000…" at bounding box center [468, 255] width 647 height 301
drag, startPoint x: 548, startPoint y: 110, endPoint x: 569, endPoint y: 115, distance: 22.3
click at [569, 115] on div "Performance EPVE 3-81199 Date de souscription 20/05/2025 Montant investi 40 000…" at bounding box center [468, 255] width 647 height 301
click at [568, 114] on div "Performance EPVE 3-81199 Date de souscription 20/05/2025 Montant investi 40 000…" at bounding box center [468, 255] width 647 height 301
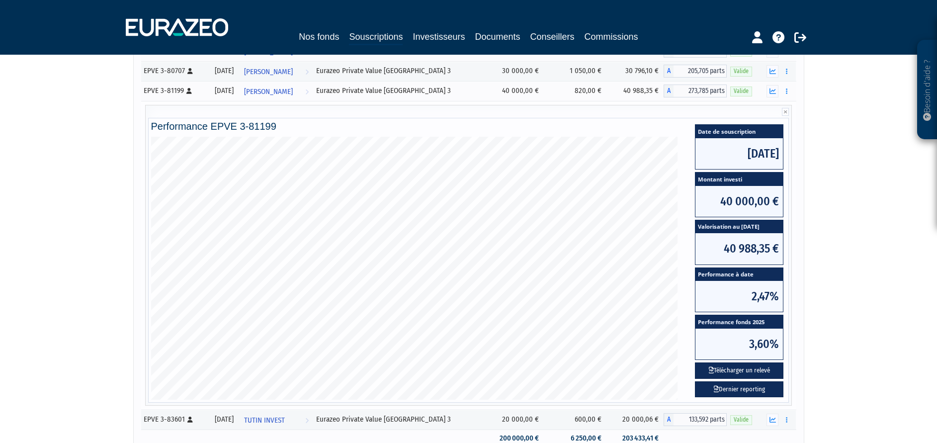
scroll to position [78, 0]
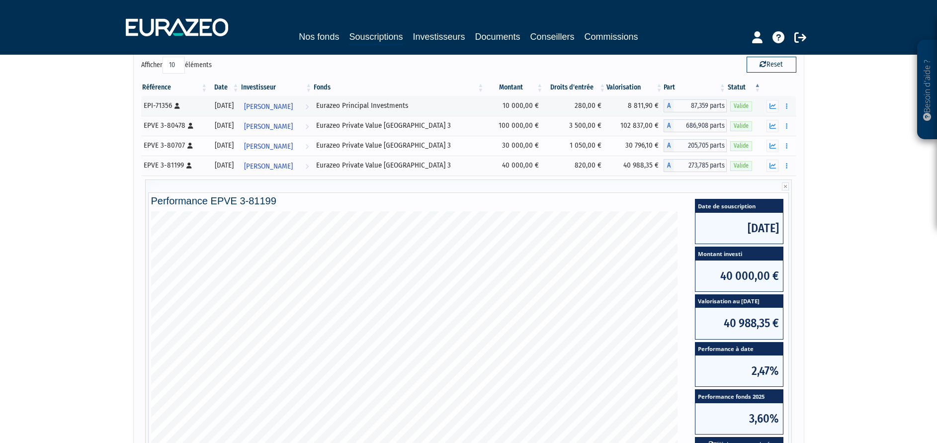
click at [576, 145] on td "1 050,00 €" at bounding box center [575, 146] width 63 height 20
click at [886, 208] on div "Besoin d'aide ? × J'ai besoin d'aide Si vous avez une question à propos du fonc…" at bounding box center [468, 238] width 937 height 632
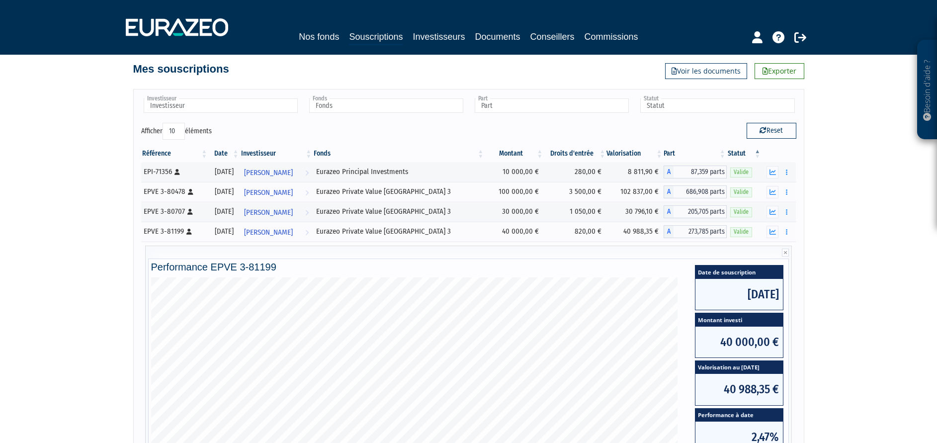
scroll to position [0, 0]
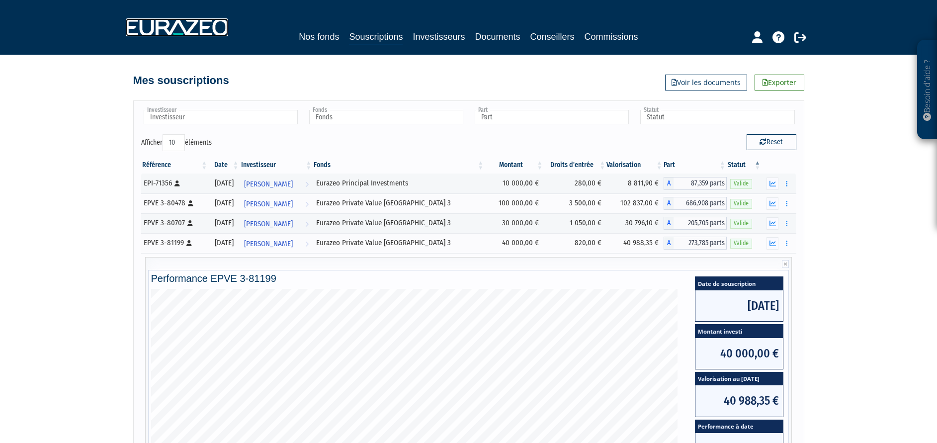
click at [203, 20] on img at bounding box center [177, 27] width 102 height 18
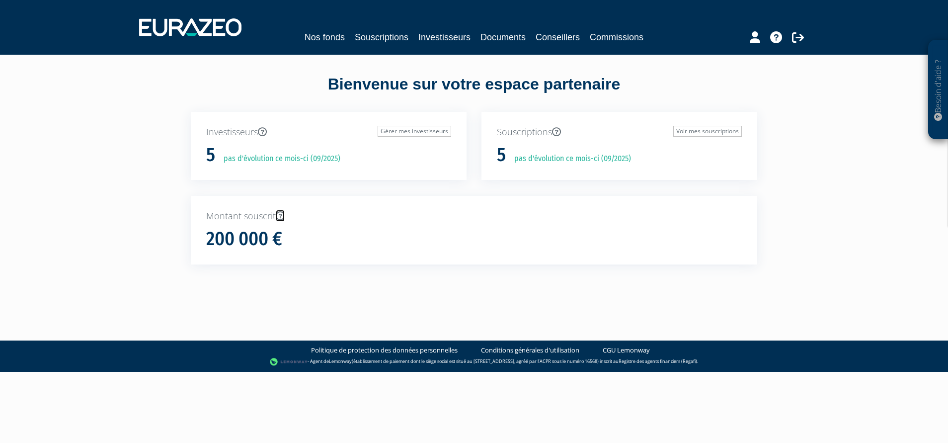
click at [281, 216] on icon at bounding box center [280, 215] width 9 height 9
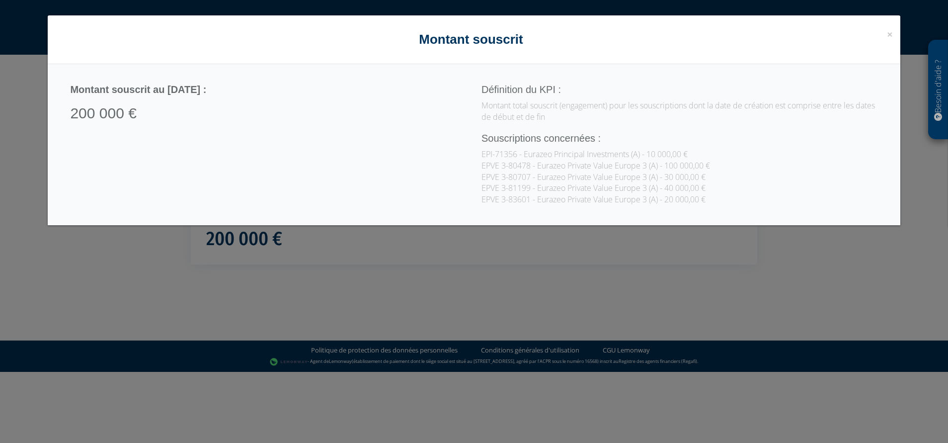
click at [617, 262] on div "× Close Montant souscrit Montant souscrit au 01/09/2025 : 200 000 € Définition …" at bounding box center [474, 221] width 948 height 443
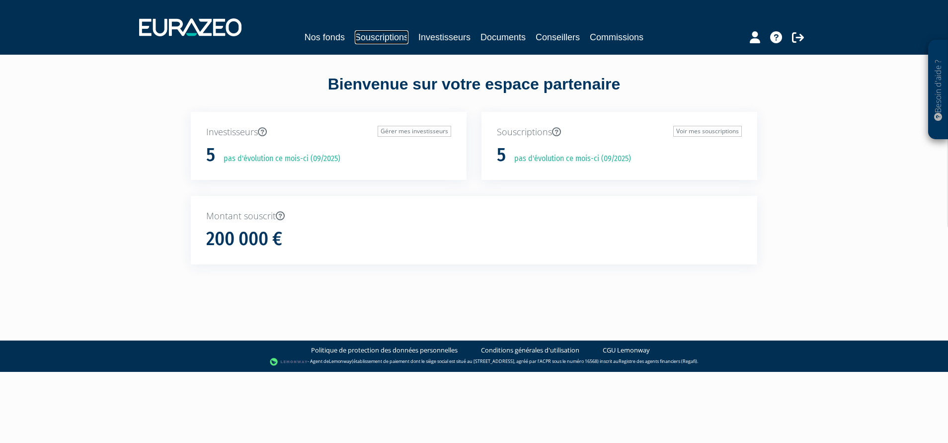
click at [403, 35] on link "Souscriptions" at bounding box center [382, 37] width 54 height 14
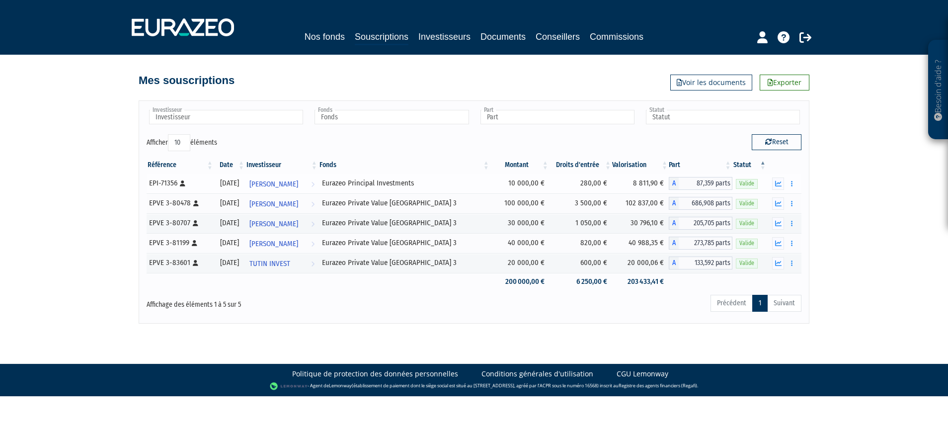
drag, startPoint x: 447, startPoint y: 200, endPoint x: 355, endPoint y: 192, distance: 92.8
click at [355, 192] on tbody "EPI-71356 [Français] Personne physique 31/10/2024 Vincent Pilon Voir l'investis…" at bounding box center [474, 231] width 655 height 117
click at [55, 186] on div "Besoin d'aide ? × J'ai besoin d'aide Si vous avez une question à propos du fonc…" at bounding box center [474, 161] width 948 height 323
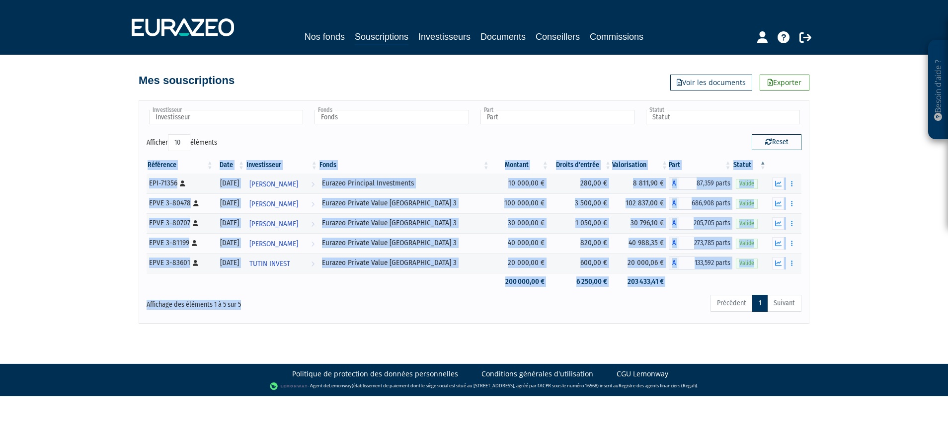
drag, startPoint x: 53, startPoint y: 170, endPoint x: 530, endPoint y: 354, distance: 511.1
click at [530, 354] on body "Besoin d'aide ? × J'ai besoin d'aide Si vous avez une question à propos du fonc…" at bounding box center [474, 198] width 948 height 396
drag, startPoint x: 530, startPoint y: 354, endPoint x: 432, endPoint y: 323, distance: 102.2
click at [432, 323] on div "Investisseur Claudine Ducrocq JORDAN GAJDOS Jeremy Denoyelle TUTIN INVEST Vince…" at bounding box center [474, 211] width 671 height 223
click at [432, 317] on div "Investisseur Claudine Ducrocq JORDAN GAJDOS Jeremy Denoyelle TUTIN INVEST Vince…" at bounding box center [474, 211] width 671 height 223
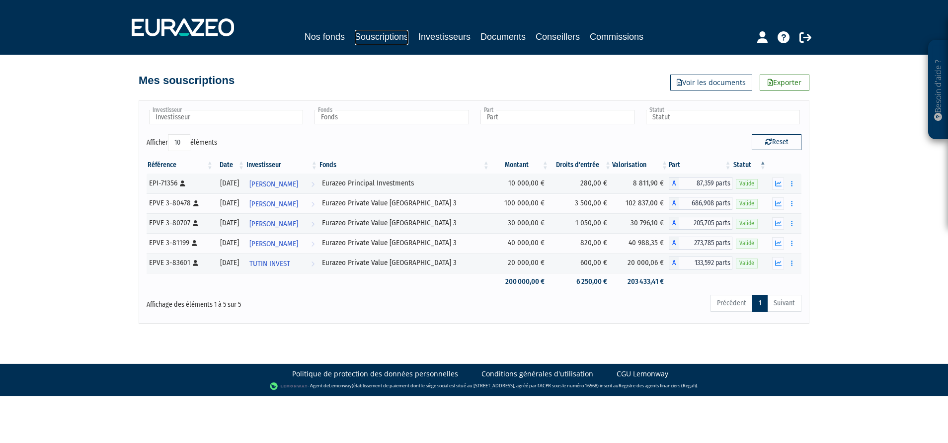
click at [369, 35] on link "Souscriptions" at bounding box center [382, 37] width 54 height 15
click at [40, 226] on div "Besoin d'aide ? × J'ai besoin d'aide Si vous avez une question à propos du fonc…" at bounding box center [474, 161] width 948 height 323
click at [343, 36] on link "Nos fonds" at bounding box center [325, 37] width 40 height 14
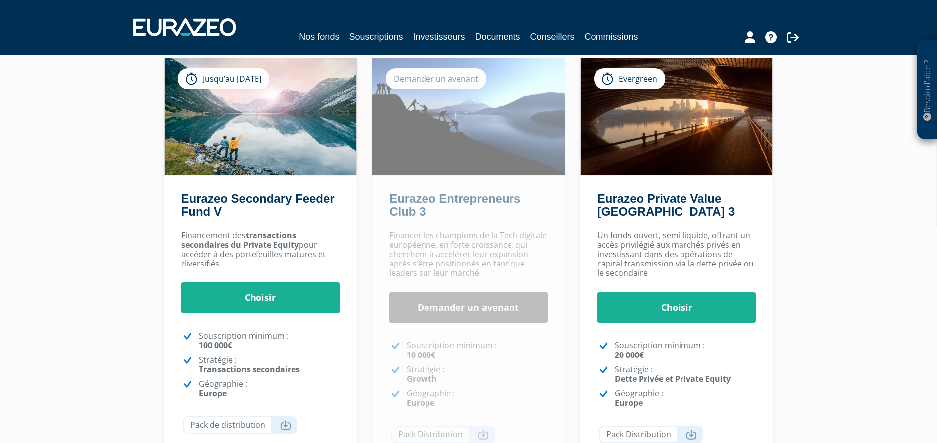
scroll to position [75, 0]
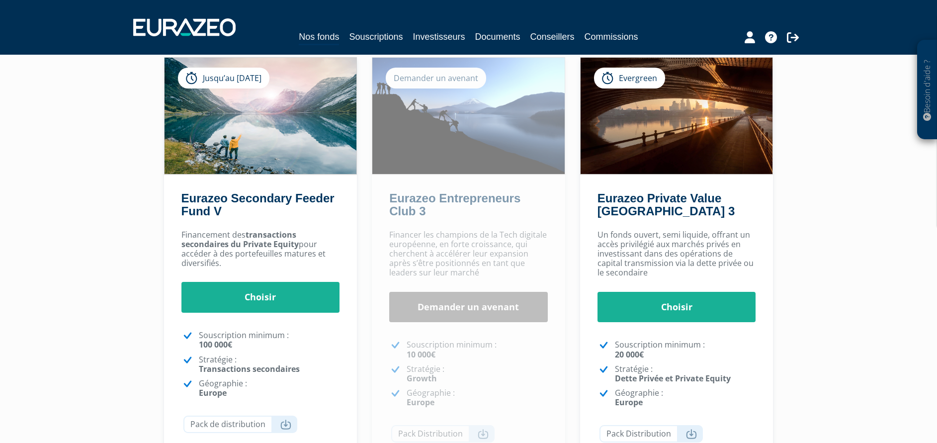
click at [88, 175] on div "Besoin d'aide ? × J'ai besoin d'aide Si vous avez une question à propos du fonc…" at bounding box center [468, 229] width 937 height 609
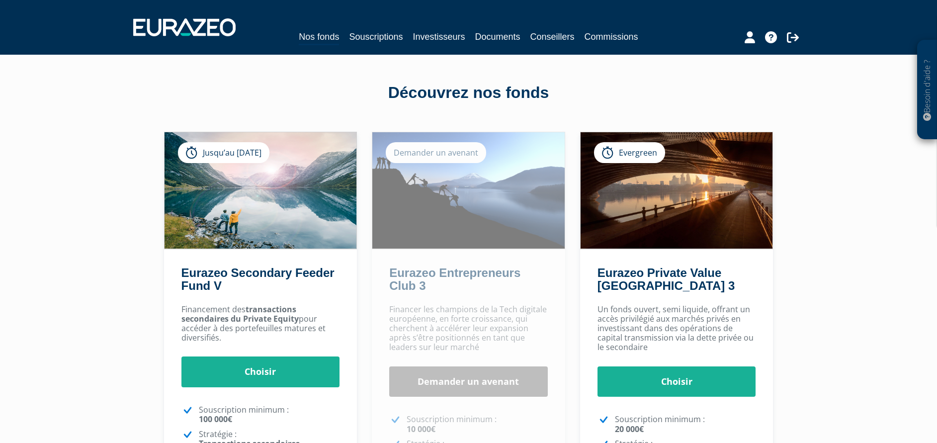
scroll to position [149, 0]
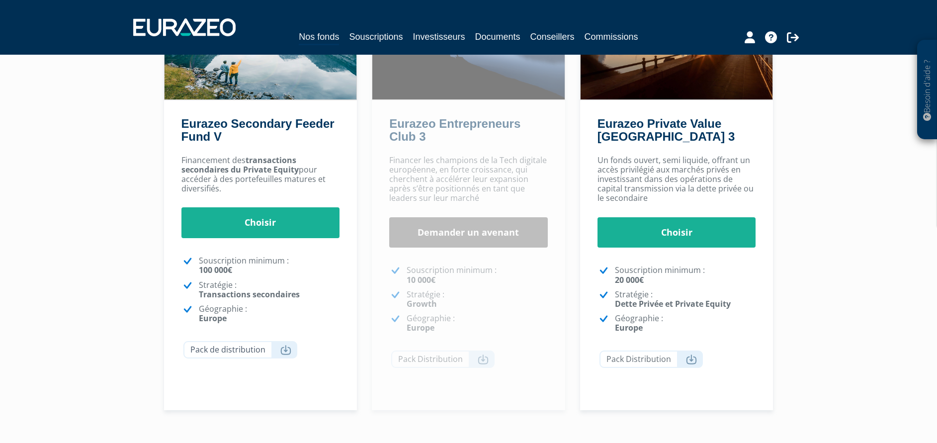
drag, startPoint x: 122, startPoint y: 240, endPoint x: 218, endPoint y: 347, distance: 143.2
click at [218, 347] on div "Besoin d'aide ? × J'ai besoin d'aide Si vous avez une question à propos du fonc…" at bounding box center [468, 155] width 937 height 609
drag, startPoint x: 218, startPoint y: 347, endPoint x: 87, endPoint y: 290, distance: 142.0
click at [87, 317] on div "Besoin d'aide ? × J'ai besoin d'aide Si vous avez une question à propos du fonc…" at bounding box center [468, 155] width 937 height 609
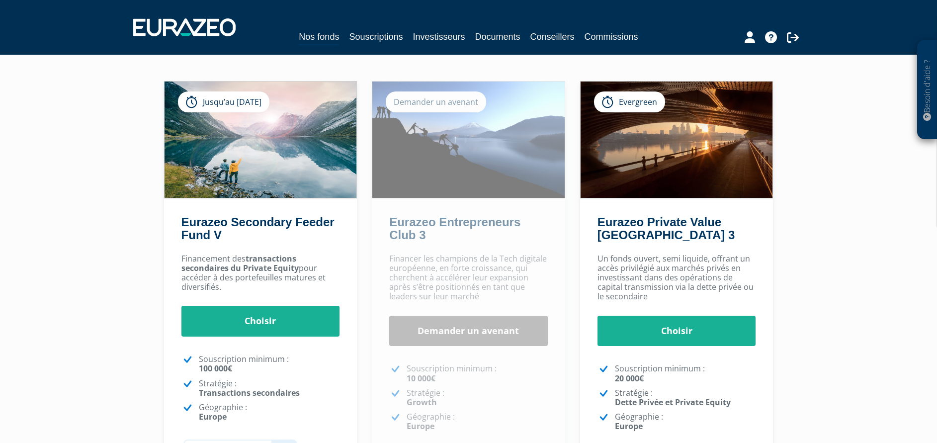
scroll to position [0, 0]
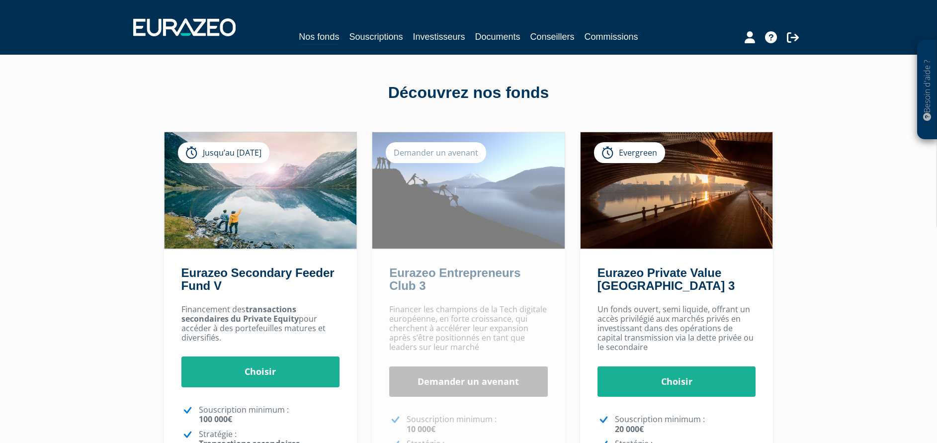
click at [508, 48] on nav "Nos fonds Souscriptions Investisseurs Documents Conseillers Commissions" at bounding box center [468, 27] width 937 height 55
click at [508, 42] on link "Documents" at bounding box center [497, 37] width 45 height 14
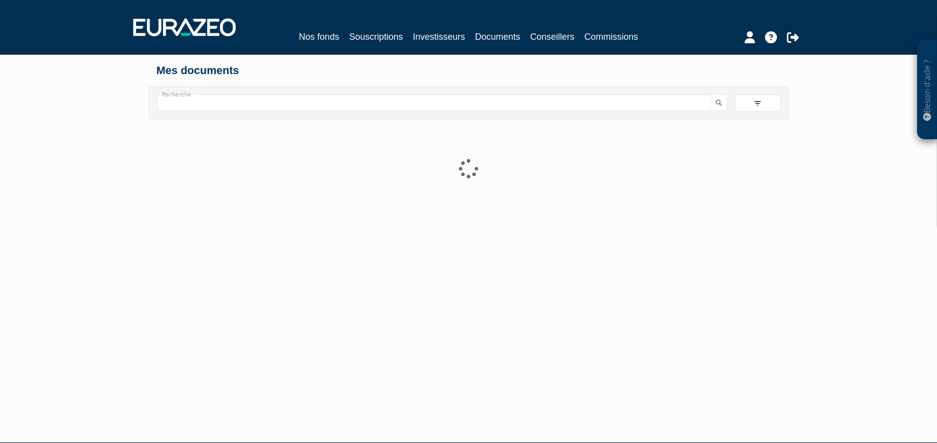
drag, startPoint x: 487, startPoint y: 91, endPoint x: 486, endPoint y: 125, distance: 33.3
click at [486, 124] on div "Besoin d'aide ? × J'ai besoin d'aide Si vous avez une question à propos du fonc…" at bounding box center [468, 201] width 937 height 402
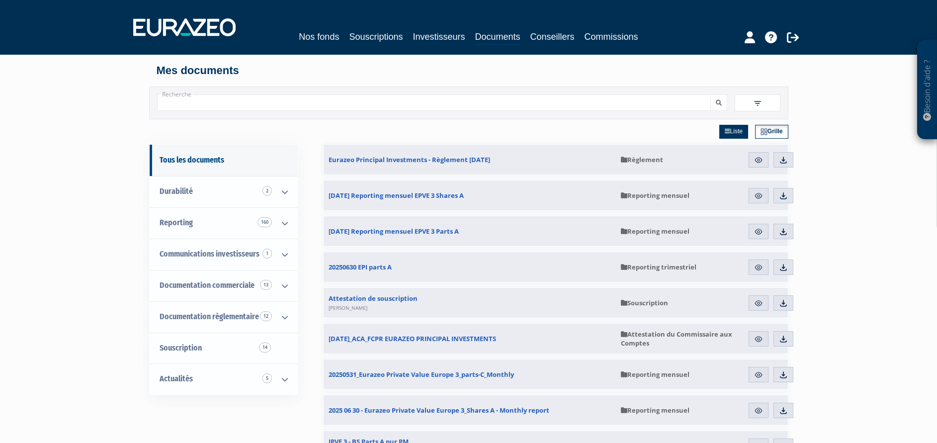
click at [279, 79] on div "Recherche Filtres Liste" at bounding box center [468, 98] width 581 height 43
drag, startPoint x: 279, startPoint y: 79, endPoint x: 201, endPoint y: 50, distance: 82.5
click at [201, 50] on nav "Nos fonds Souscriptions Investisseurs Documents Conseillers Commissions" at bounding box center [468, 27] width 937 height 55
click at [313, 38] on link "Nos fonds" at bounding box center [319, 37] width 40 height 14
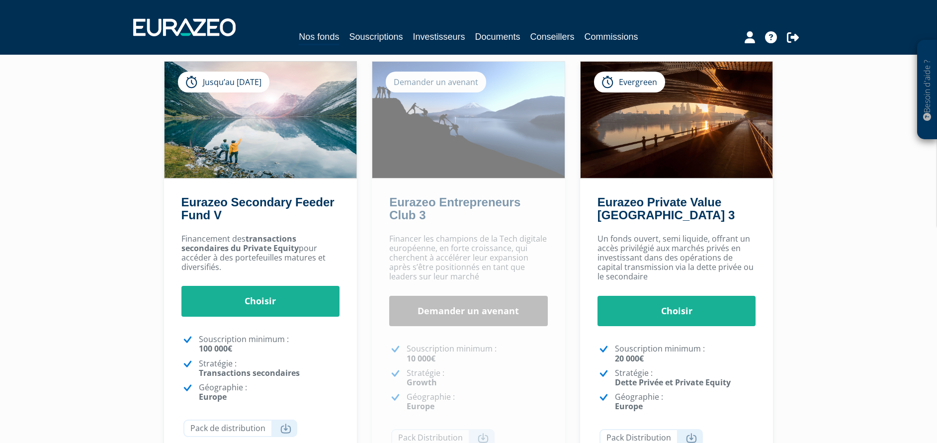
scroll to position [149, 0]
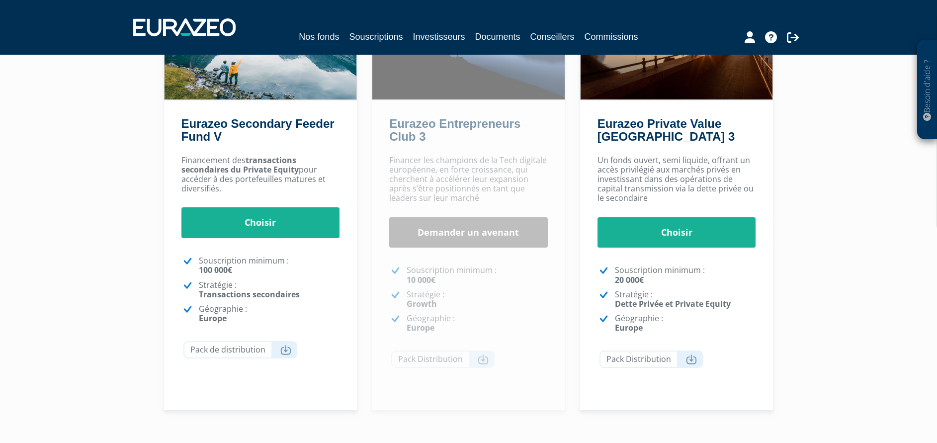
click at [57, 206] on div "Besoin d'aide ? × J'ai besoin d'aide Si vous avez une question à propos du fonc…" at bounding box center [468, 155] width 937 height 609
click at [59, 182] on div "Besoin d'aide ? × J'ai besoin d'aide Si vous avez une question à propos du fonc…" at bounding box center [468, 155] width 937 height 609
drag, startPoint x: 61, startPoint y: 194, endPoint x: 61, endPoint y: 206, distance: 11.4
click at [61, 206] on div "Besoin d'aide ? × J'ai besoin d'aide Si vous avez une question à propos du fonc…" at bounding box center [468, 155] width 937 height 609
click at [99, 222] on div "Besoin d'aide ? × J'ai besoin d'aide Si vous avez une question à propos du fonc…" at bounding box center [468, 155] width 937 height 609
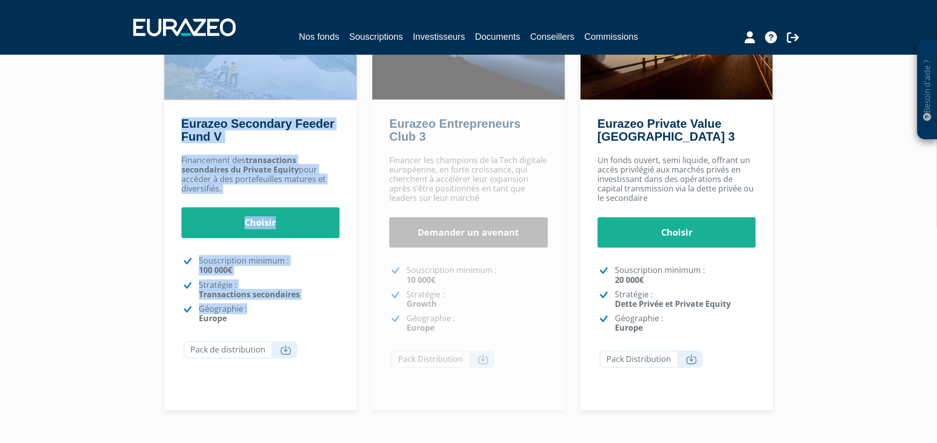
drag, startPoint x: 92, startPoint y: 163, endPoint x: 313, endPoint y: 309, distance: 264.1
click at [313, 309] on div "Besoin d'aide ? × J'ai besoin d'aide Si vous avez une question à propos du fonc…" at bounding box center [468, 155] width 937 height 609
drag, startPoint x: 313, startPoint y: 309, endPoint x: 314, endPoint y: 323, distance: 13.9
click at [314, 323] on p "Géographie : [GEOGRAPHIC_DATA]" at bounding box center [269, 313] width 141 height 19
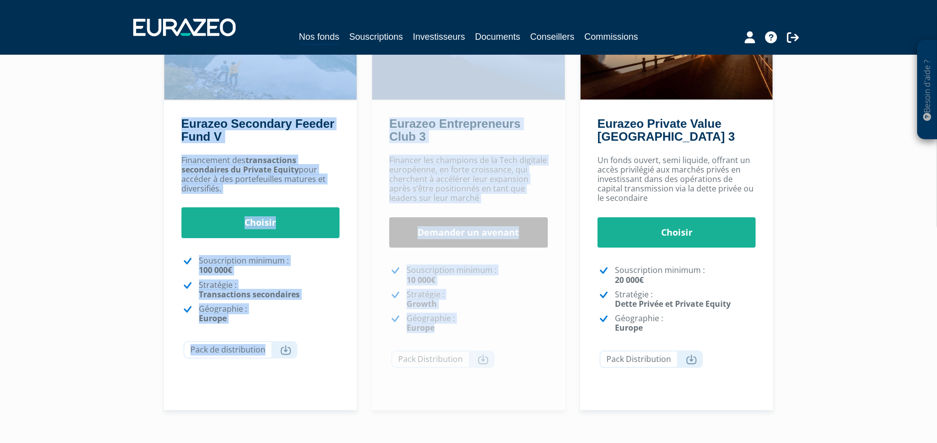
drag, startPoint x: 329, startPoint y: 326, endPoint x: 82, endPoint y: 112, distance: 327.3
click at [82, 112] on div "Besoin d'aide ? × J'ai besoin d'aide Si vous avez une question à propos du fonc…" at bounding box center [468, 155] width 937 height 609
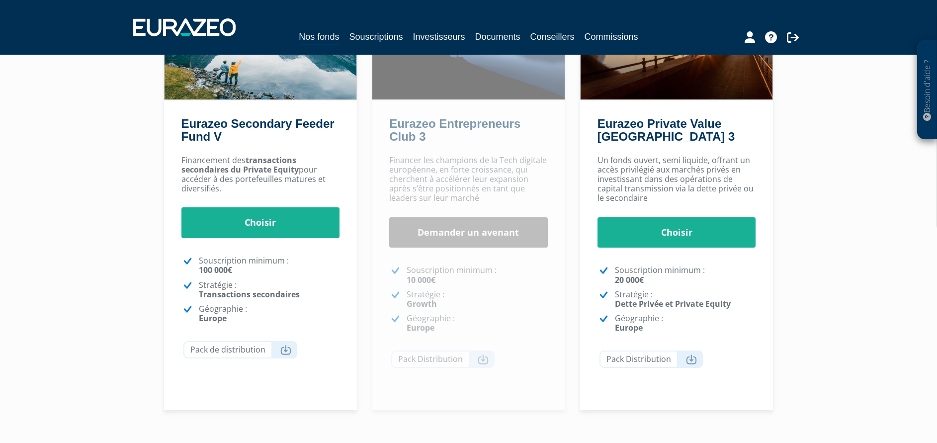
drag, startPoint x: 82, startPoint y: 112, endPoint x: 41, endPoint y: 166, distance: 67.8
click at [41, 166] on div "Besoin d'aide ? × J'ai besoin d'aide Si vous avez une question à propos du fonc…" at bounding box center [468, 155] width 937 height 609
click at [93, 237] on div "Besoin d'aide ? × J'ai besoin d'aide Si vous avez une question à propos du fonc…" at bounding box center [468, 155] width 937 height 609
drag, startPoint x: 857, startPoint y: 118, endPoint x: 818, endPoint y: 92, distance: 46.3
click at [858, 118] on div "Besoin d'aide ? × J'ai besoin d'aide Si vous avez une question à propos du fonc…" at bounding box center [468, 155] width 937 height 609
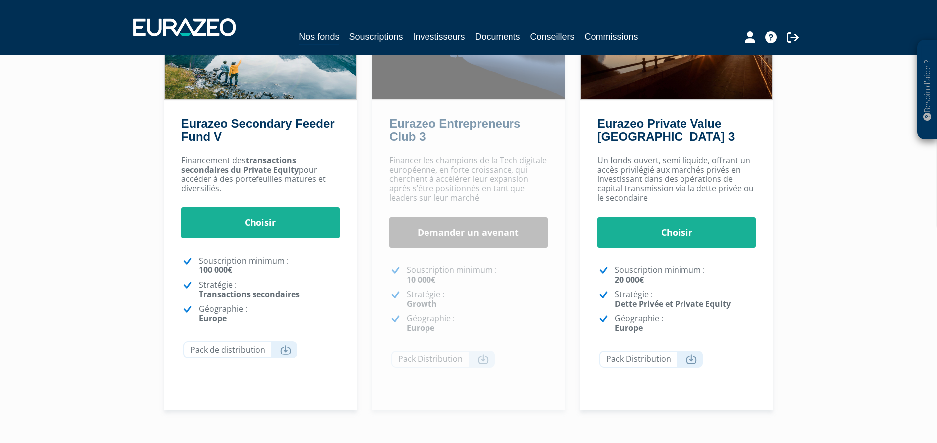
scroll to position [0, 0]
